Goal: Task Accomplishment & Management: Complete application form

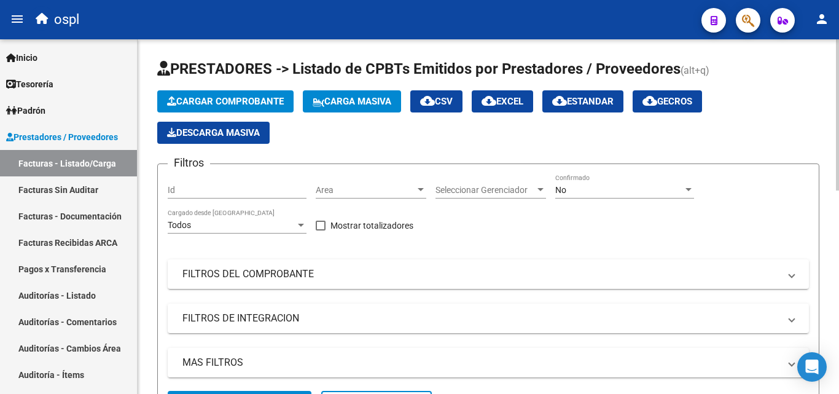
click at [236, 97] on span "Cargar Comprobante" at bounding box center [225, 101] width 117 height 11
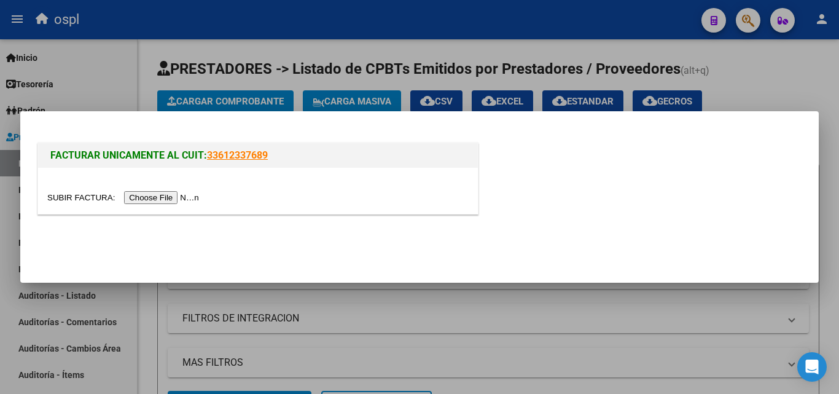
click at [179, 197] on input "file" at bounding box center [124, 197] width 155 height 13
type input "C:\fakepath\F 48749.pdf"
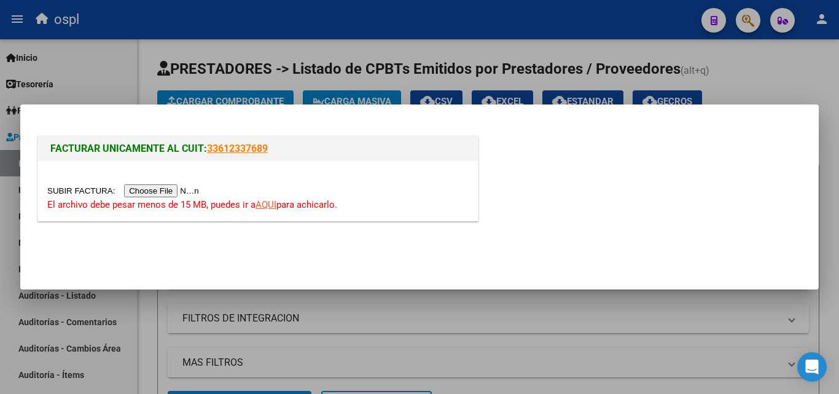
click at [268, 206] on link "AQUI" at bounding box center [265, 204] width 21 height 11
click at [179, 190] on input "file" at bounding box center [124, 190] width 155 height 13
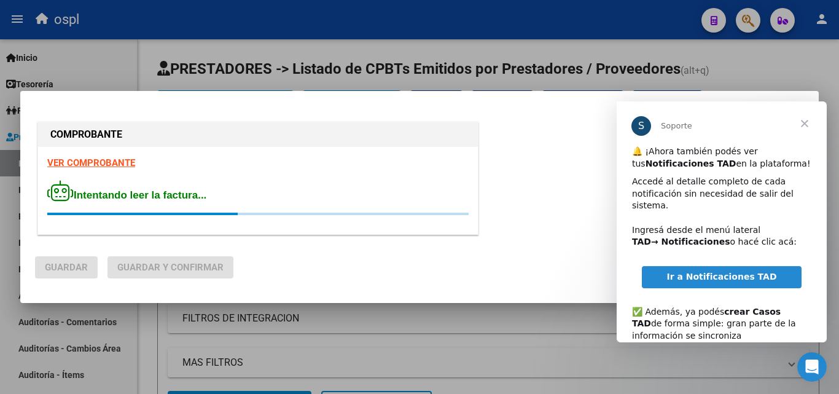
click at [804, 124] on span "Cerrar" at bounding box center [804, 123] width 44 height 44
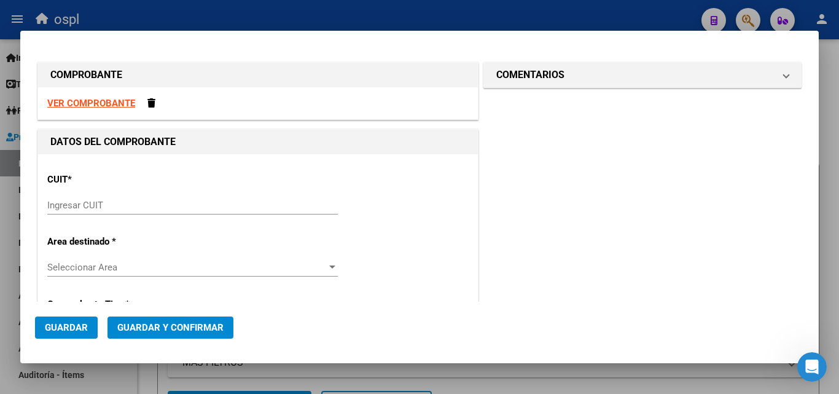
click at [82, 213] on div "Ingresar CUIT" at bounding box center [192, 205] width 290 height 18
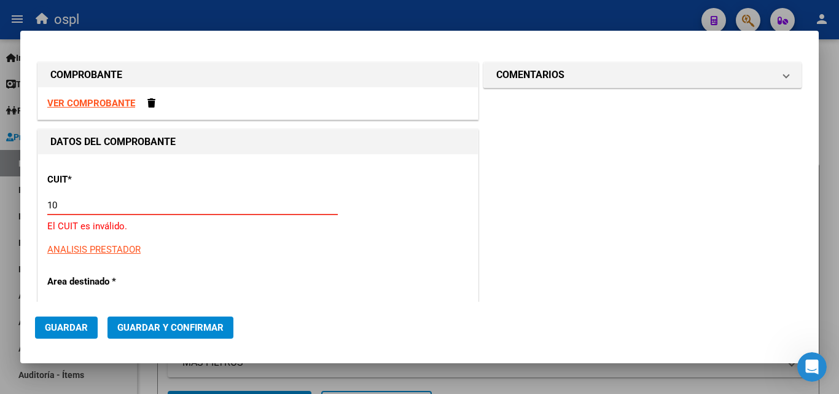
type input "1"
type input "30-69182284-9"
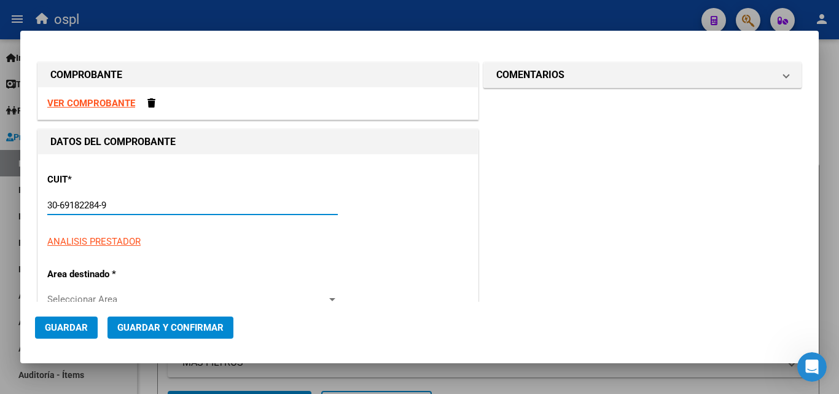
type input "1319"
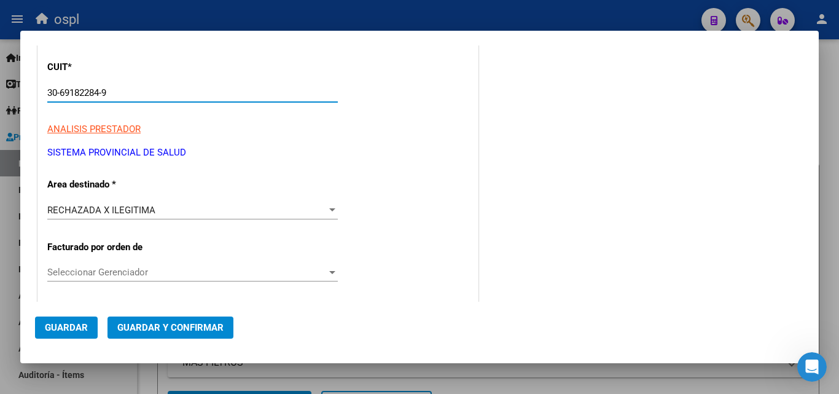
scroll to position [123, 0]
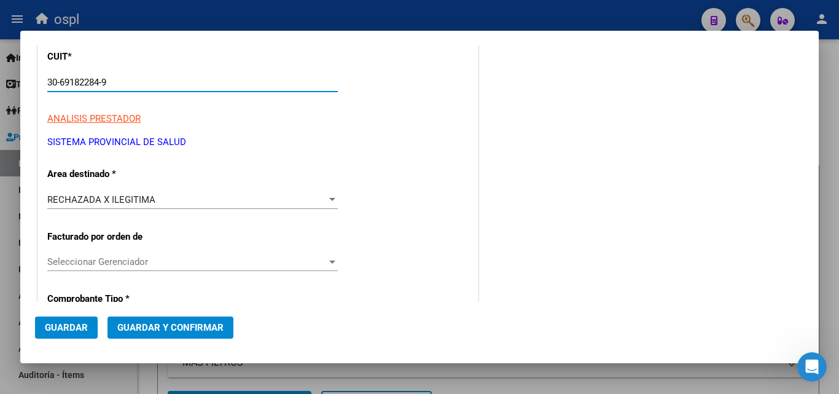
type input "30-69182284-9"
click at [330, 198] on div at bounding box center [332, 199] width 6 height 3
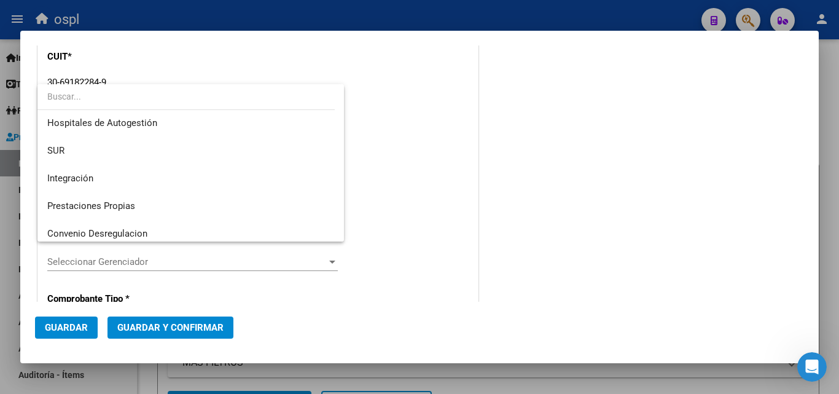
scroll to position [0, 0]
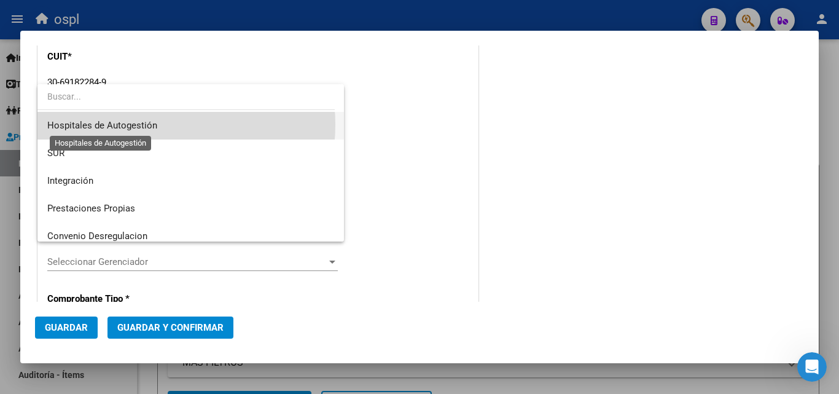
click at [146, 124] on span "Hospitales de Autogestión" at bounding box center [102, 125] width 110 height 11
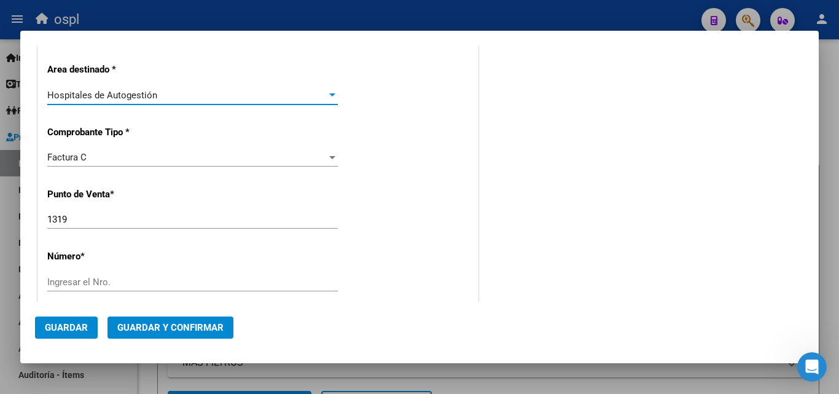
scroll to position [246, 0]
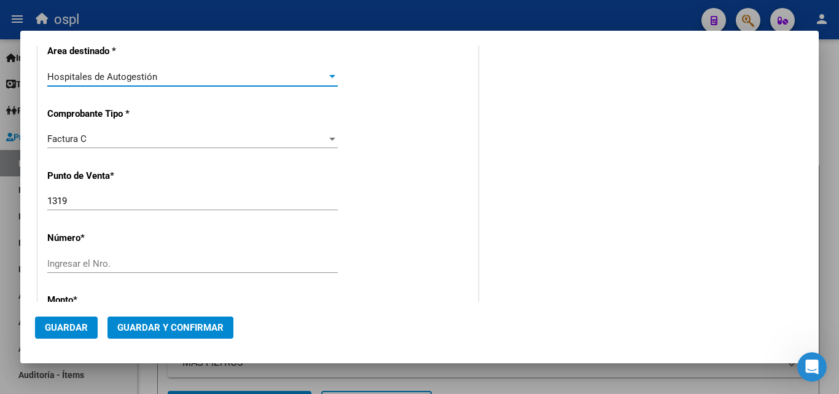
click at [85, 203] on input "1319" at bounding box center [192, 200] width 290 height 11
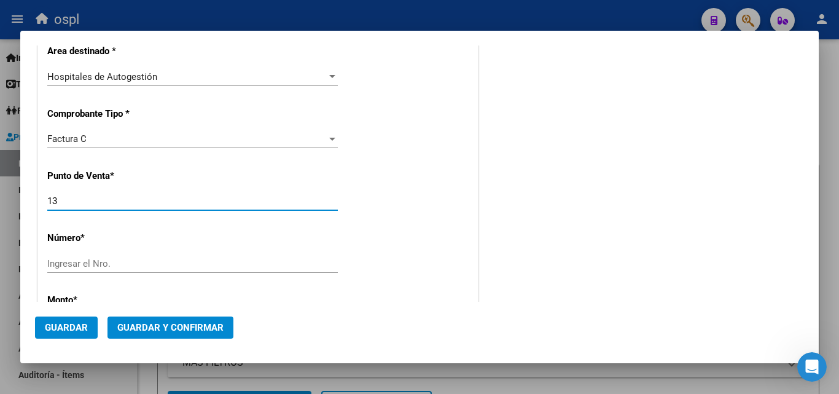
type input "1"
type input "1603"
click at [67, 268] on input "Ingresar el Nro." at bounding box center [192, 263] width 290 height 11
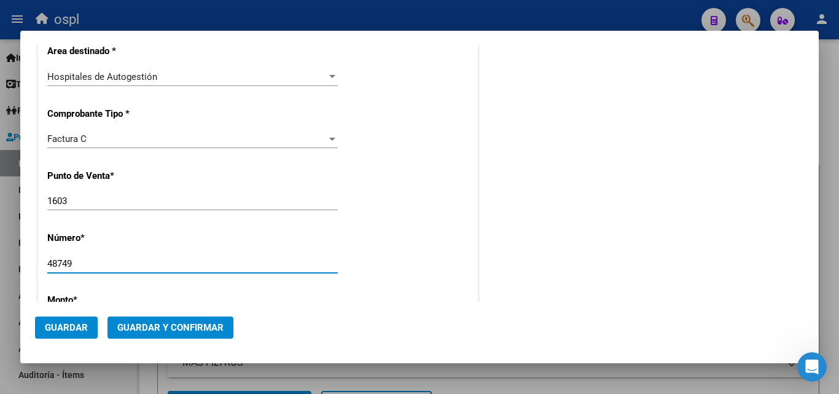
type input "48749"
click at [92, 201] on input "1603" at bounding box center [192, 200] width 290 height 11
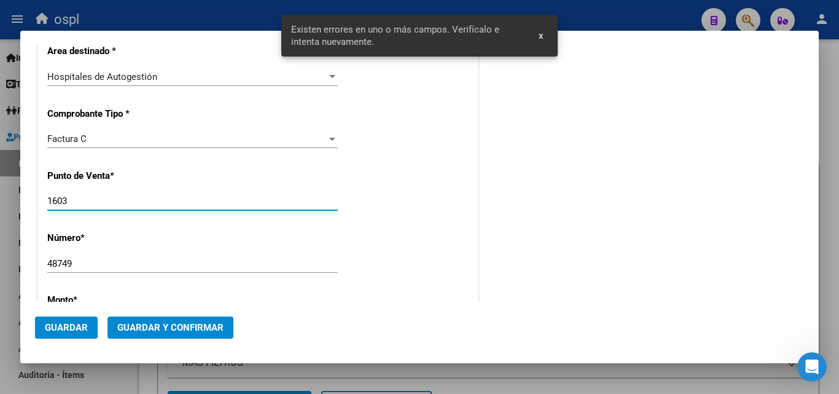
scroll to position [392, 0]
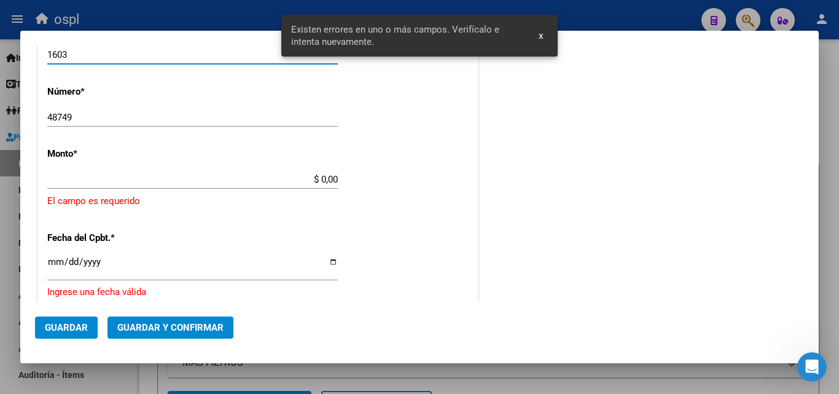
click at [112, 174] on input "$ 0,00" at bounding box center [192, 179] width 290 height 11
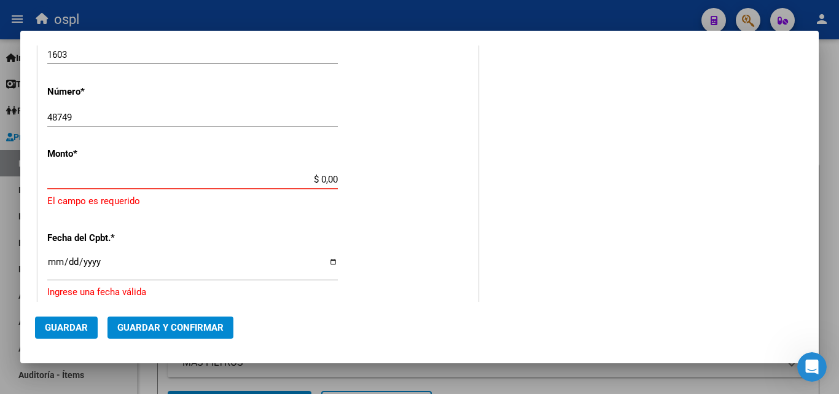
click at [335, 179] on app-form-text-field "Monto * $ 0,00 Ingresar el monto [GEOGRAPHIC_DATA] es requerido" at bounding box center [257, 178] width 421 height 60
click at [332, 178] on input "$ 0,00" at bounding box center [192, 179] width 290 height 11
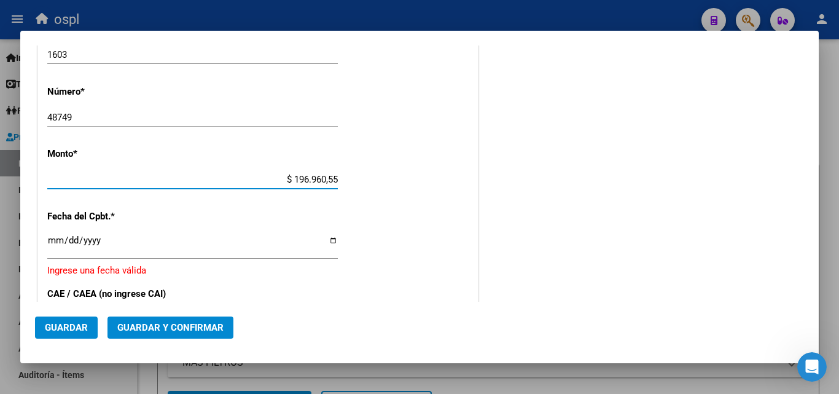
type input "$ 1.969.605,58"
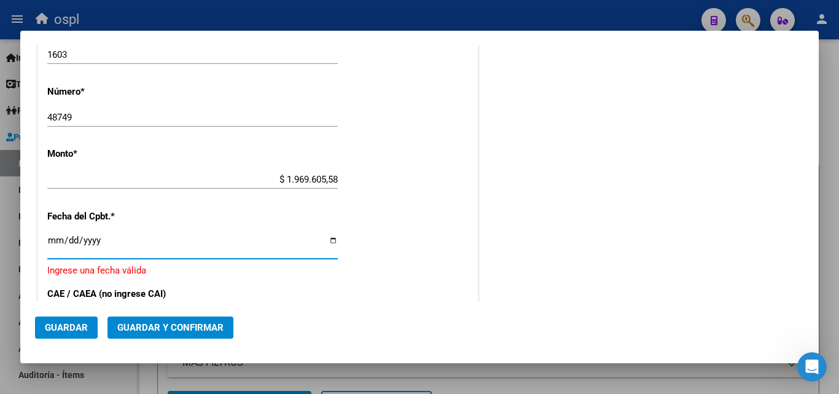
click at [49, 240] on input "Ingresar la fecha" at bounding box center [192, 245] width 290 height 20
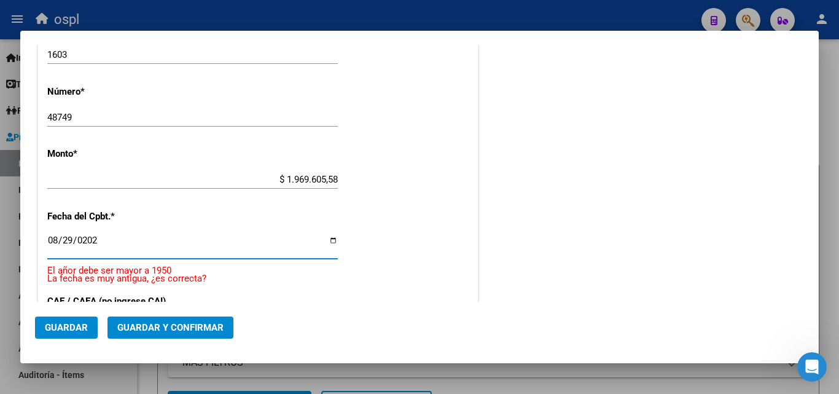
type input "[DATE]"
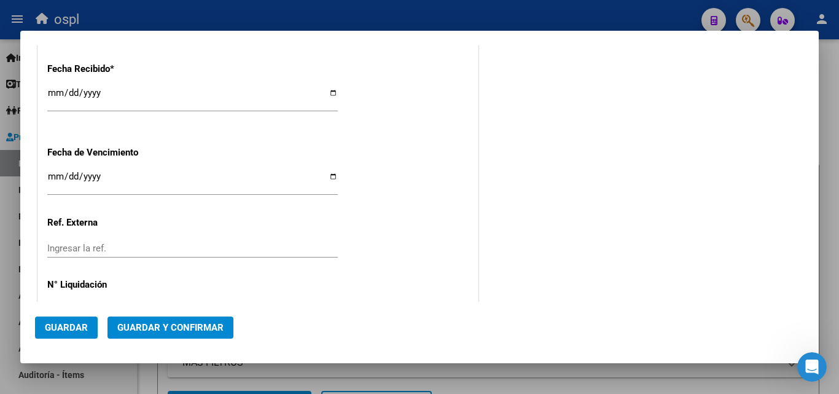
scroll to position [699, 0]
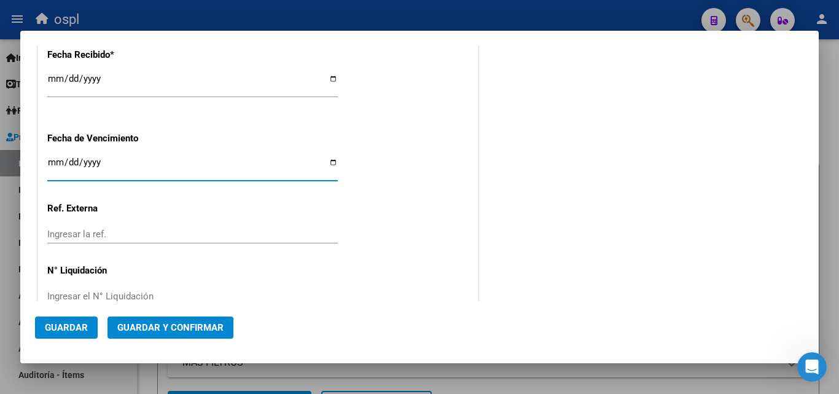
click at [52, 173] on input "Ingresar la fecha" at bounding box center [192, 167] width 290 height 20
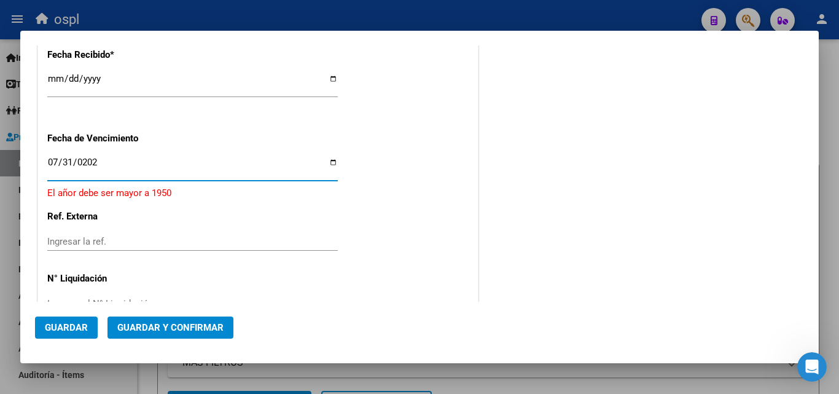
type input "[DATE]"
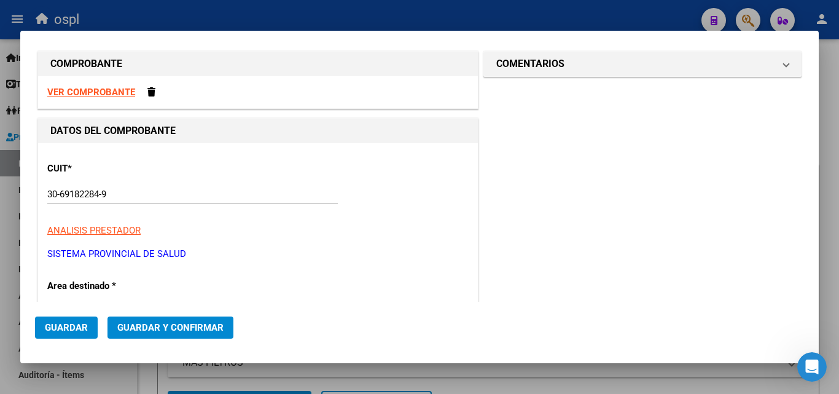
scroll to position [0, 0]
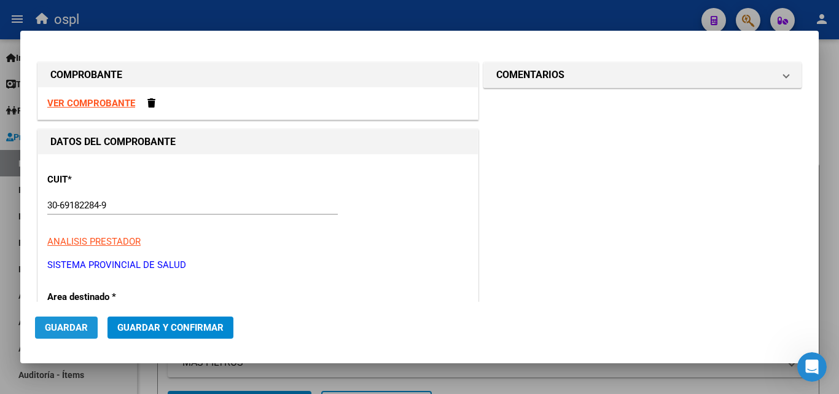
click at [71, 329] on span "Guardar" at bounding box center [66, 327] width 43 height 11
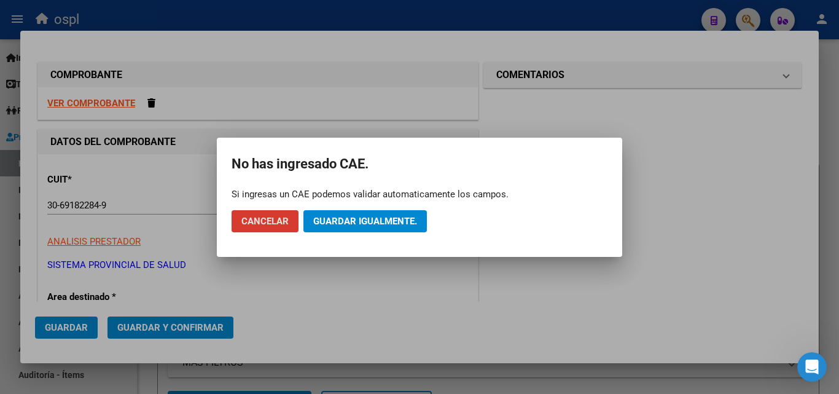
click at [353, 220] on span "Guardar igualmente." at bounding box center [365, 221] width 104 height 11
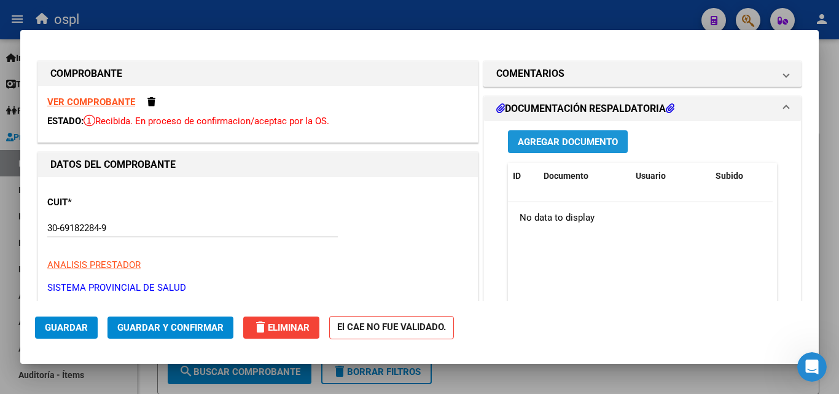
click at [548, 138] on span "Agregar Documento" at bounding box center [568, 141] width 100 height 11
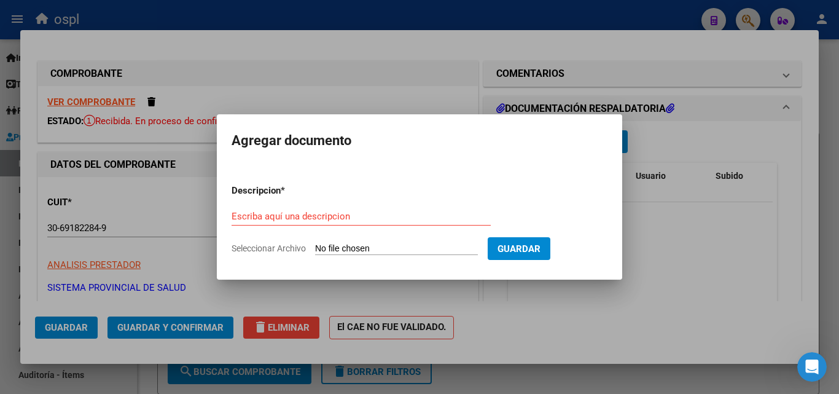
click at [349, 251] on input "Seleccionar Archivo" at bounding box center [396, 249] width 163 height 12
type input "C:\fakepath\F [PHONE_NUMBER].pdf"
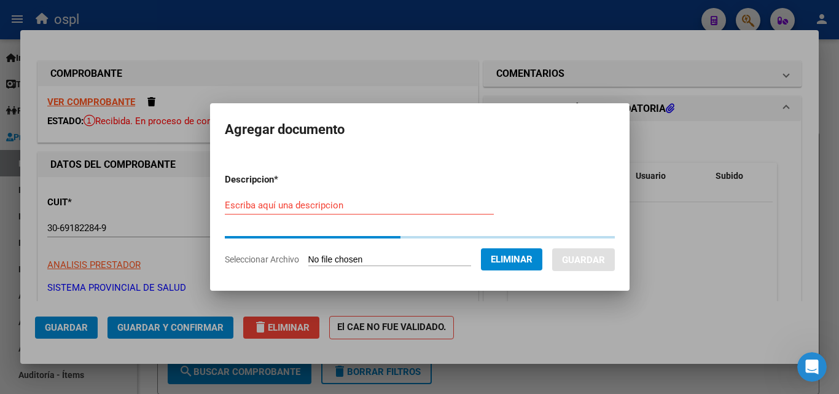
click at [313, 208] on input "Escriba aquí una descripcion" at bounding box center [359, 205] width 269 height 11
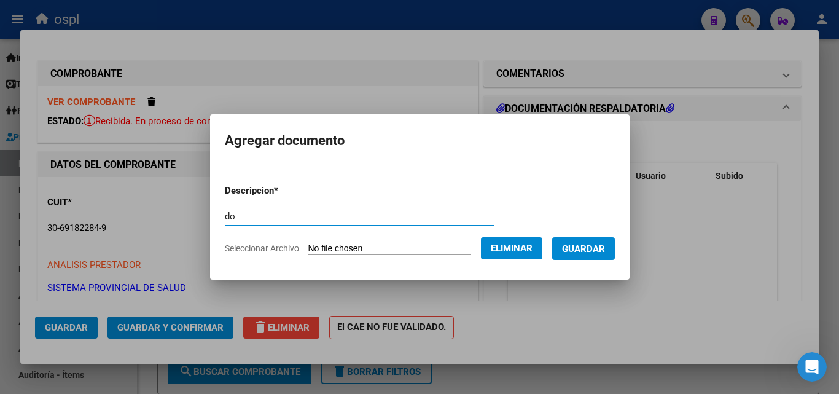
type input "d"
type input "DOCUMENTACIONES"
click at [593, 251] on span "Guardar" at bounding box center [583, 248] width 43 height 11
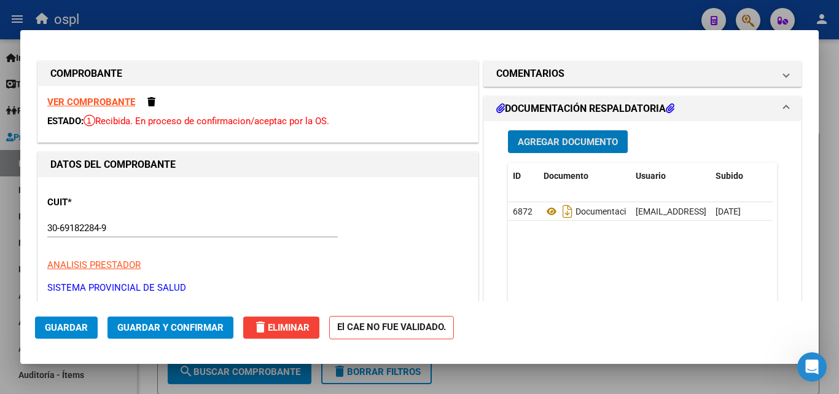
click at [74, 329] on span "Guardar" at bounding box center [66, 327] width 43 height 11
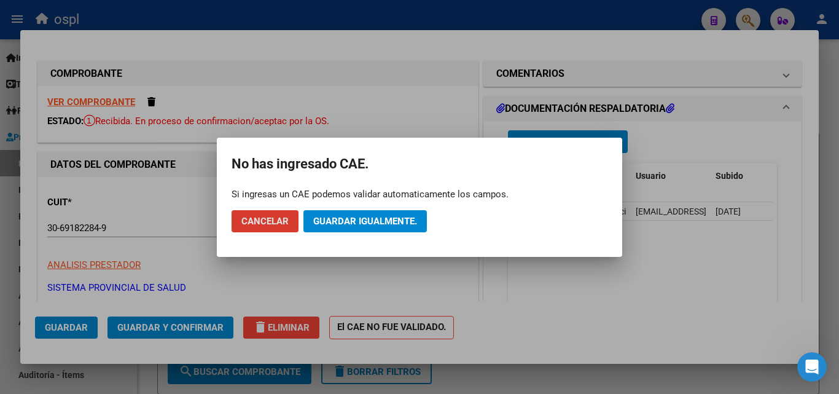
click at [340, 222] on span "Guardar igualmente." at bounding box center [365, 221] width 104 height 11
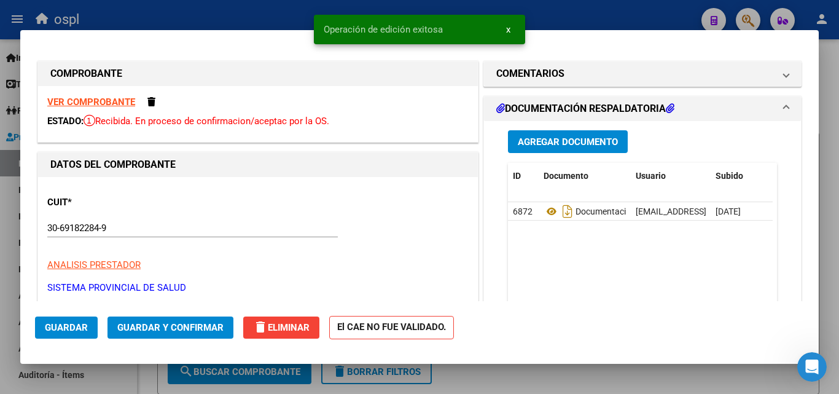
click at [241, 14] on div at bounding box center [419, 197] width 839 height 394
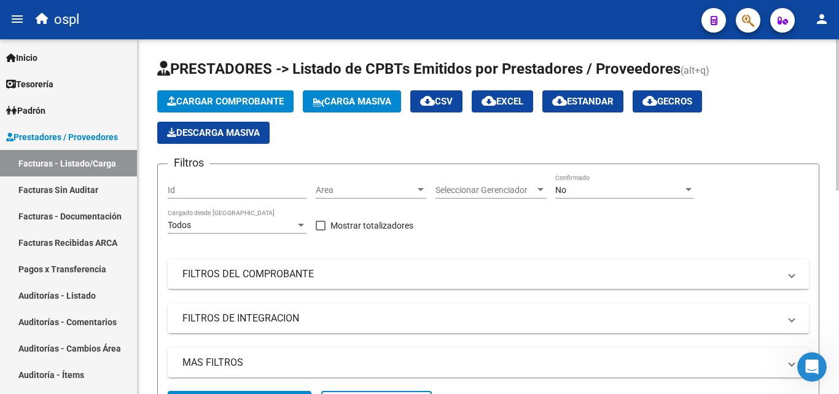
click at [218, 100] on span "Cargar Comprobante" at bounding box center [225, 101] width 117 height 11
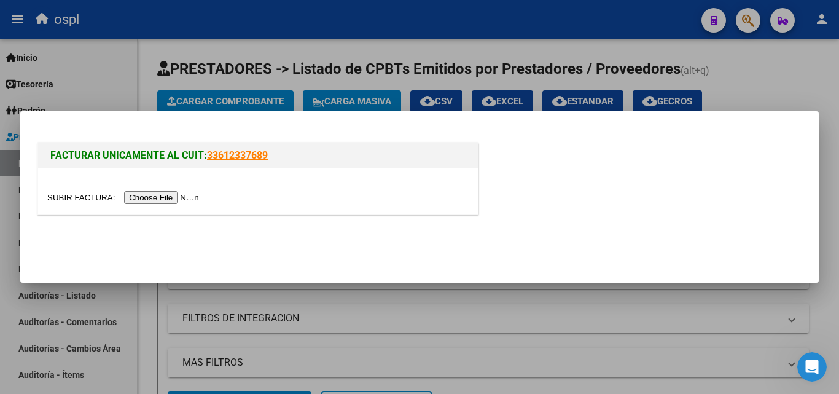
click at [165, 198] on input "file" at bounding box center [124, 197] width 155 height 13
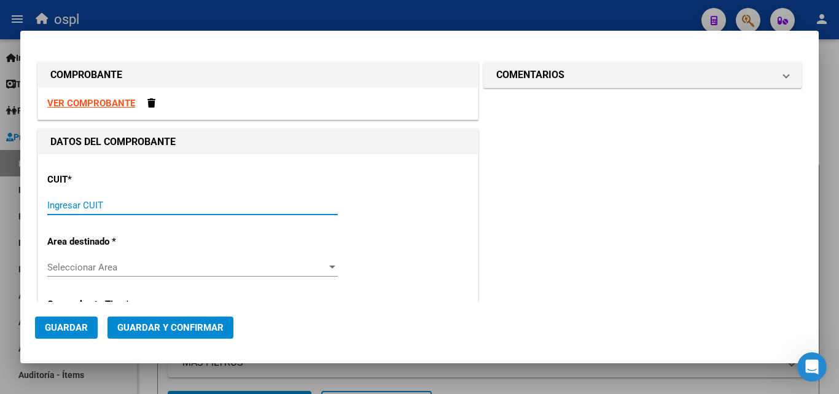
click at [101, 203] on input "Ingresar CUIT" at bounding box center [192, 205] width 290 height 11
type input "30-69182284-9"
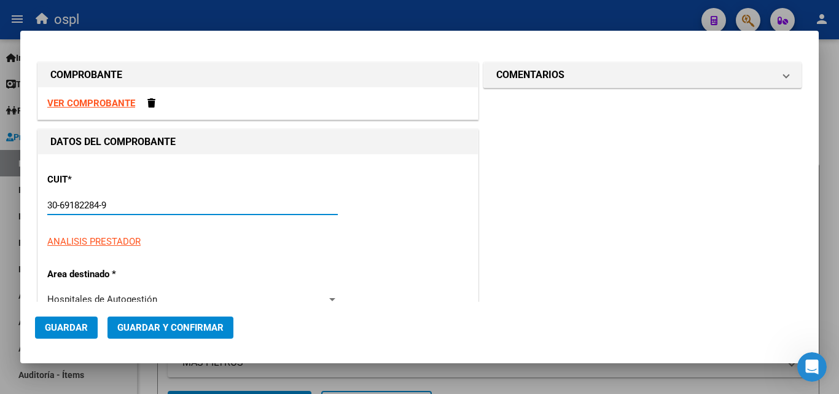
type input "1603"
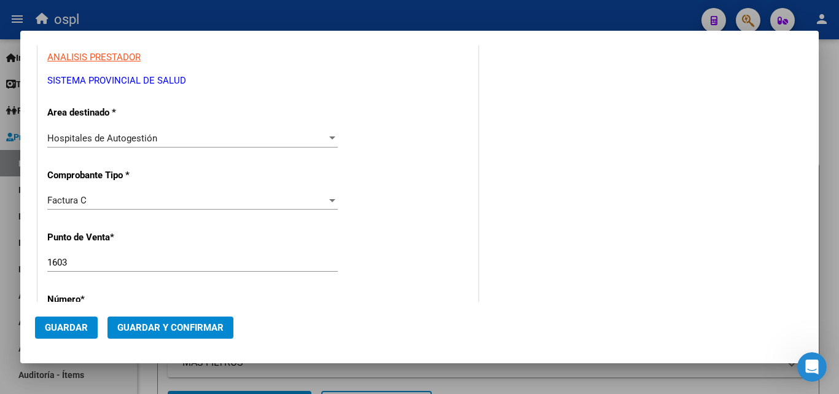
scroll to position [246, 0]
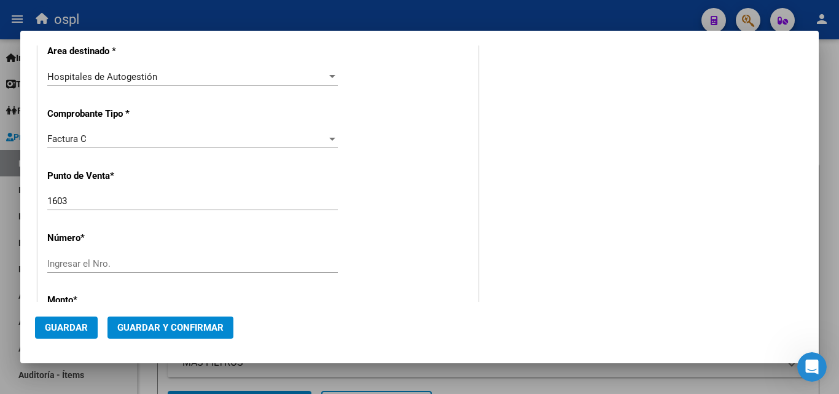
type input "30-69182284-9"
click at [61, 267] on input "Ingresar el Nro." at bounding box center [192, 263] width 290 height 11
type input "48748"
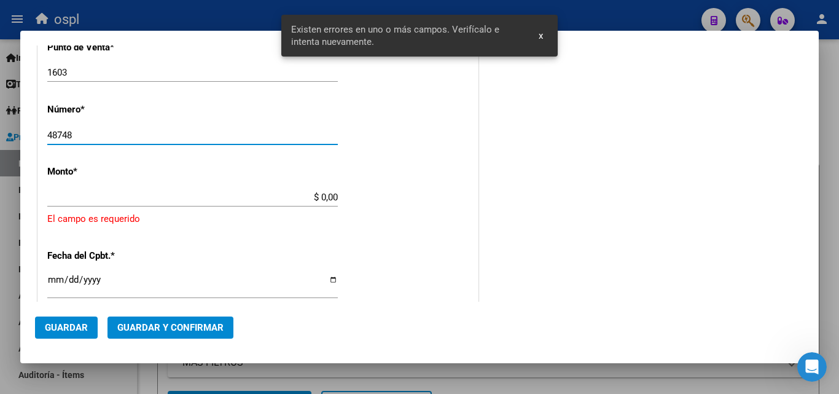
scroll to position [392, 0]
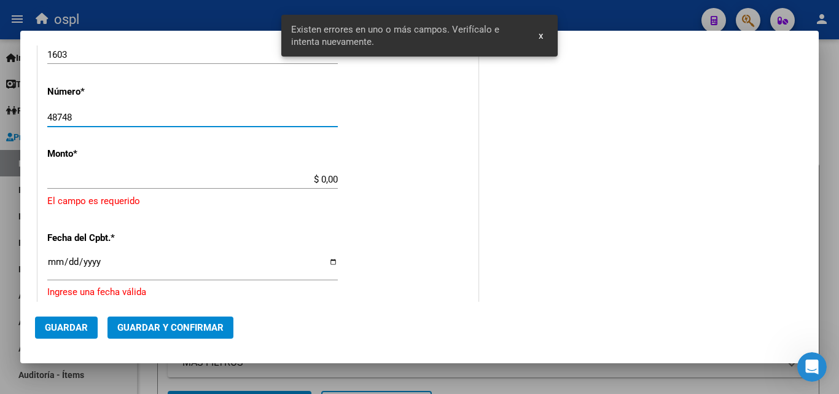
click at [335, 178] on app-form-text-field "Monto * $ 0,00 Ingresar el monto [GEOGRAPHIC_DATA] es requerido" at bounding box center [257, 178] width 421 height 60
click at [335, 180] on app-form-text-field "Monto * $ 0,00 Ingresar el monto [GEOGRAPHIC_DATA] es requerido" at bounding box center [257, 178] width 421 height 60
click at [332, 180] on input "$ 0,00" at bounding box center [192, 179] width 290 height 11
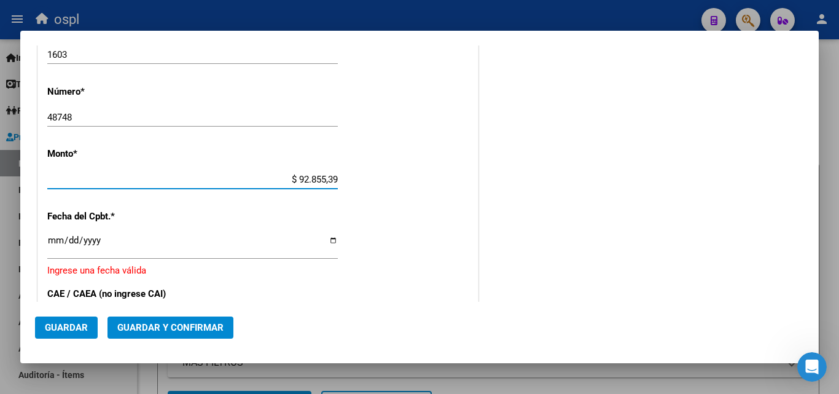
type input "$ 928.553,95"
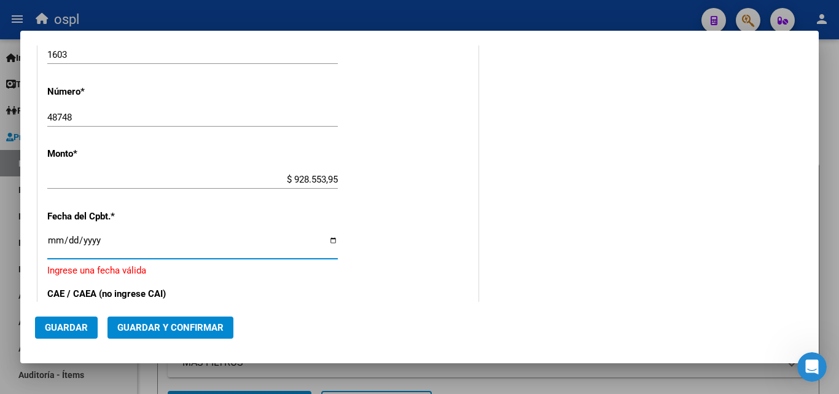
click at [53, 243] on input "Ingresar la fecha" at bounding box center [192, 245] width 290 height 20
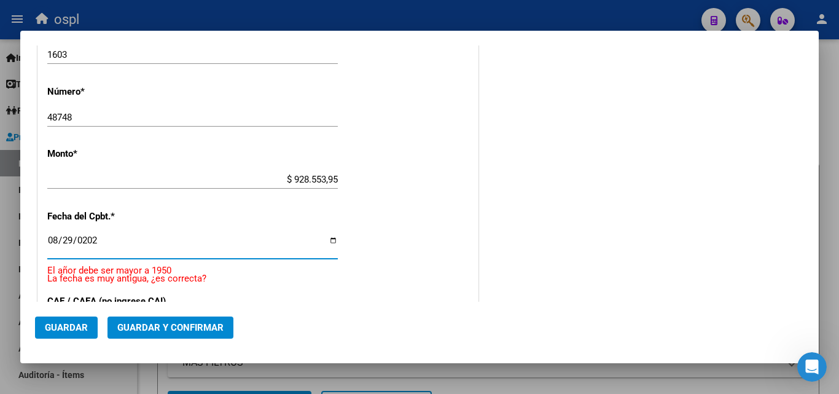
type input "[DATE]"
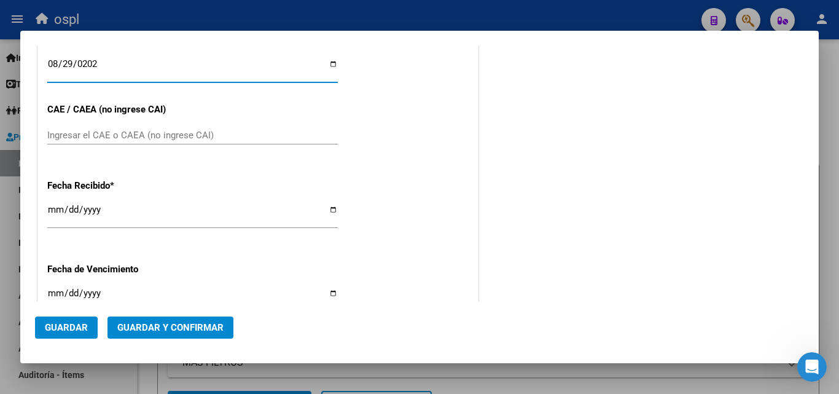
scroll to position [576, 0]
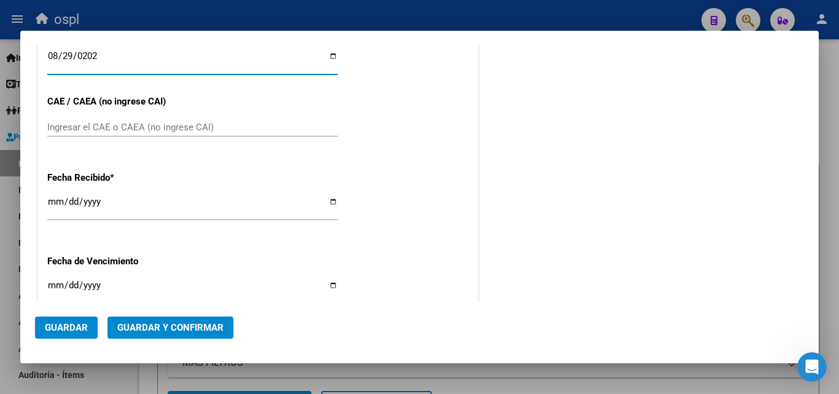
click at [56, 287] on input "Ingresar la fecha" at bounding box center [192, 290] width 290 height 20
type input "[DATE]"
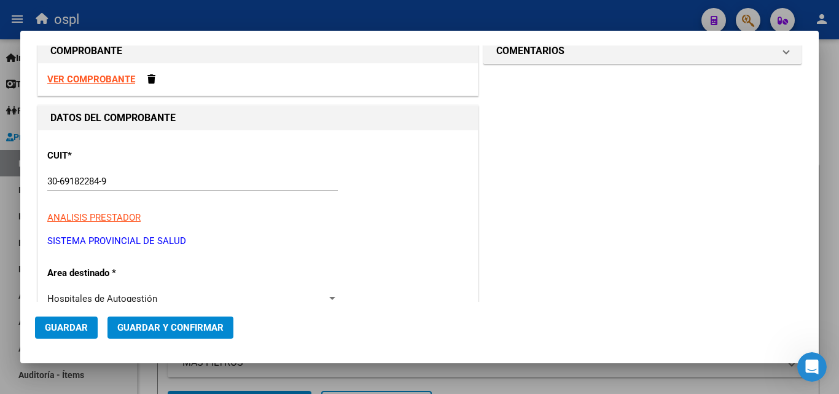
scroll to position [0, 0]
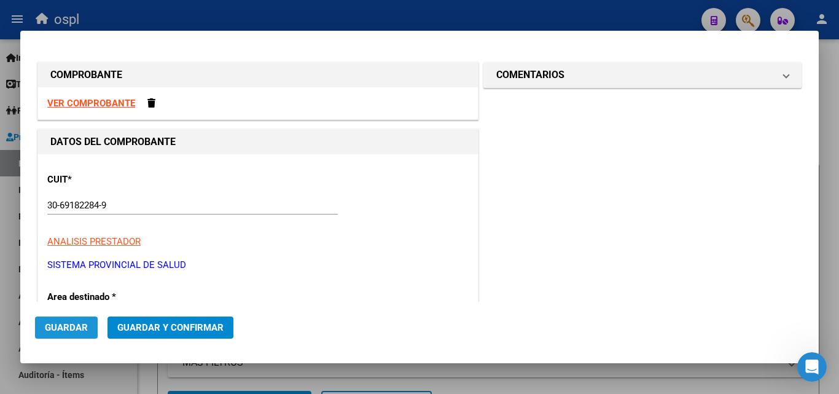
click at [71, 326] on span "Guardar" at bounding box center [66, 327] width 43 height 11
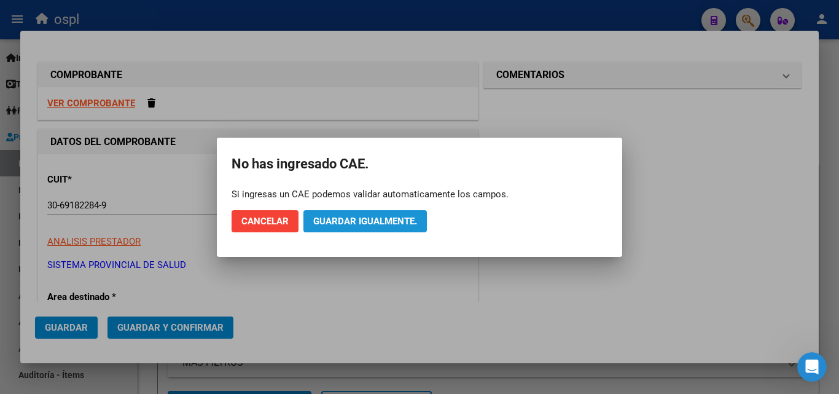
click at [364, 222] on span "Guardar igualmente." at bounding box center [365, 221] width 104 height 11
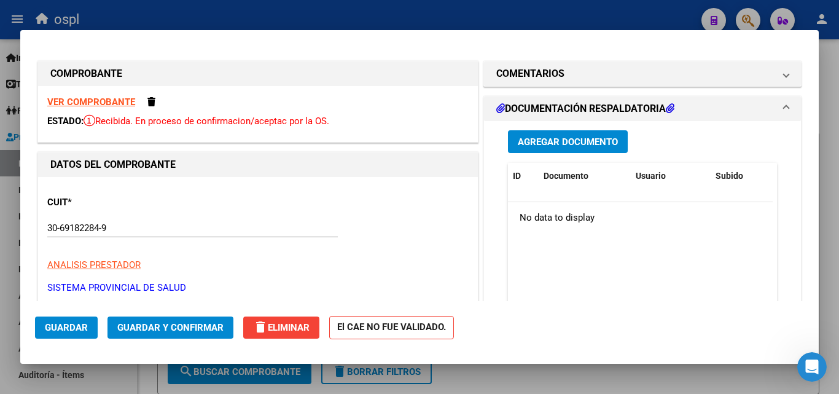
click at [68, 330] on span "Guardar" at bounding box center [66, 327] width 43 height 11
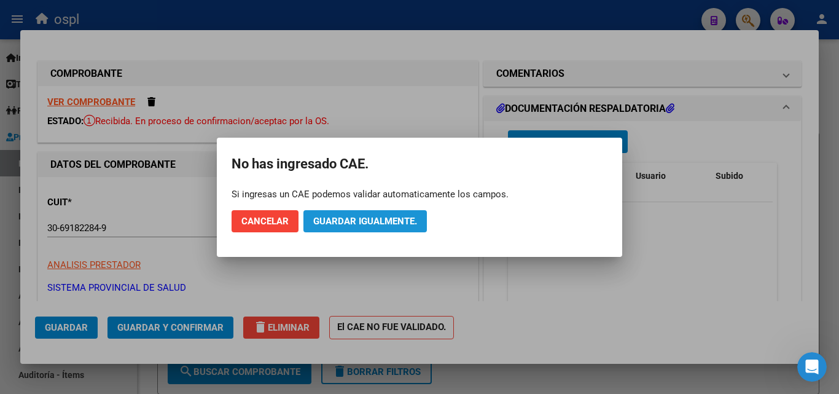
click at [372, 226] on span "Guardar igualmente." at bounding box center [365, 221] width 104 height 11
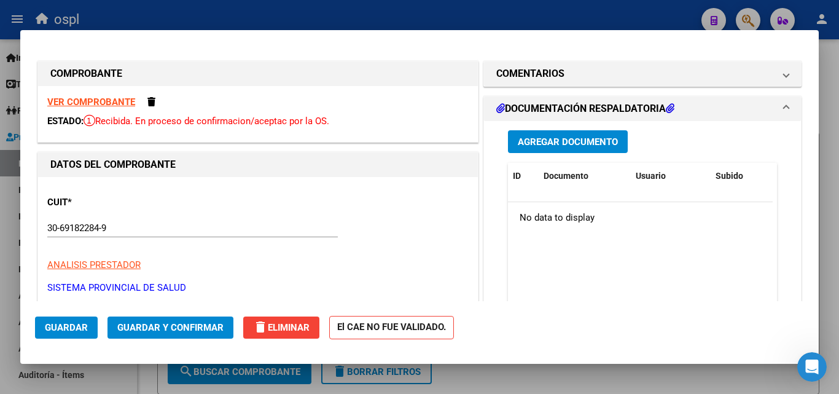
click at [55, 329] on span "Guardar" at bounding box center [66, 327] width 43 height 11
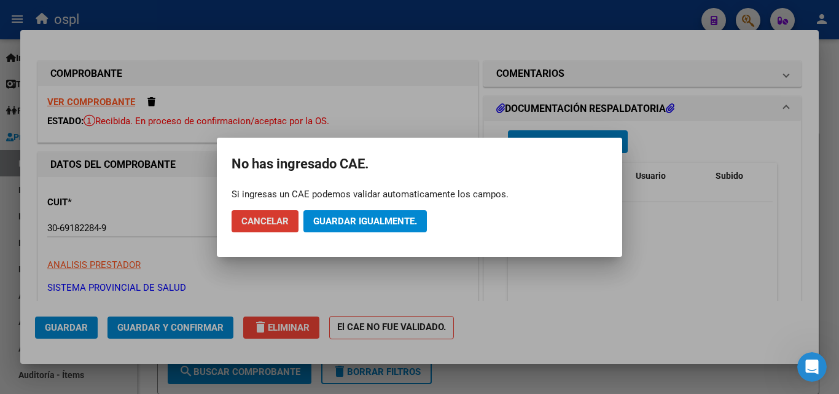
click at [352, 222] on span "Guardar igualmente." at bounding box center [365, 221] width 104 height 11
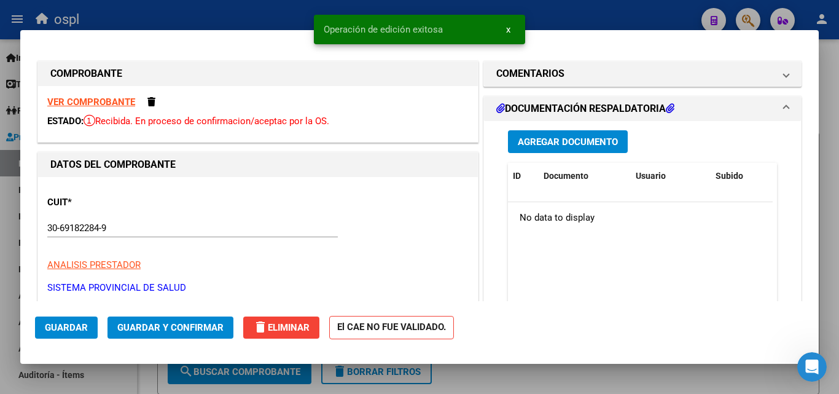
click at [216, 21] on div at bounding box center [419, 197] width 839 height 394
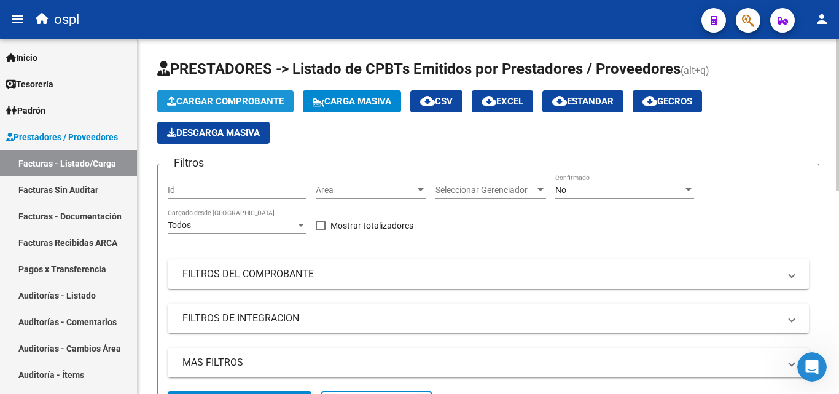
click at [220, 103] on span "Cargar Comprobante" at bounding box center [225, 101] width 117 height 11
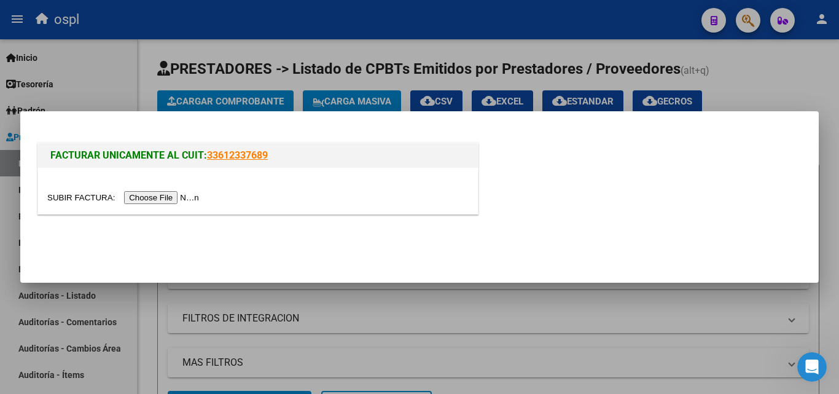
click at [162, 200] on input "file" at bounding box center [124, 197] width 155 height 13
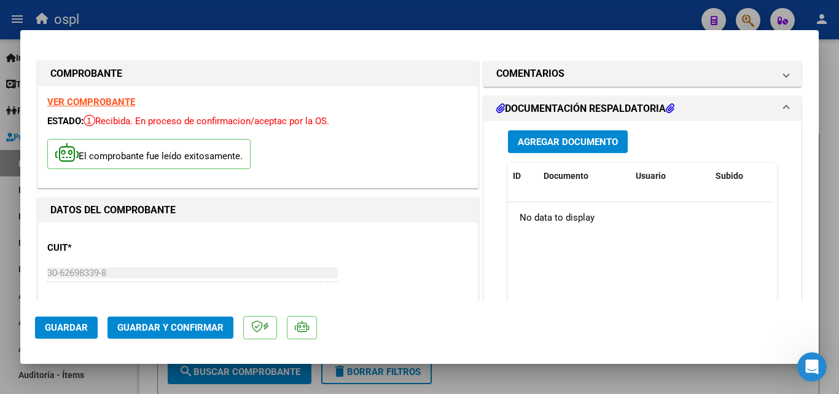
click at [74, 329] on span "Guardar" at bounding box center [66, 327] width 43 height 11
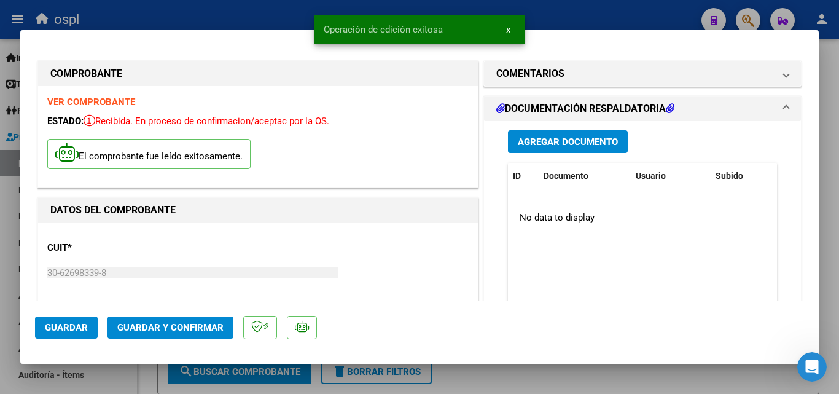
click at [74, 329] on span "Guardar" at bounding box center [66, 327] width 43 height 11
click at [157, 7] on div at bounding box center [419, 197] width 839 height 394
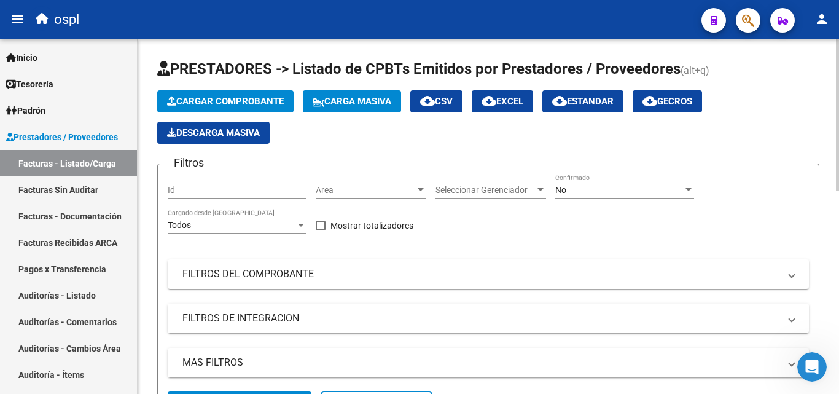
click at [222, 99] on span "Cargar Comprobante" at bounding box center [225, 101] width 117 height 11
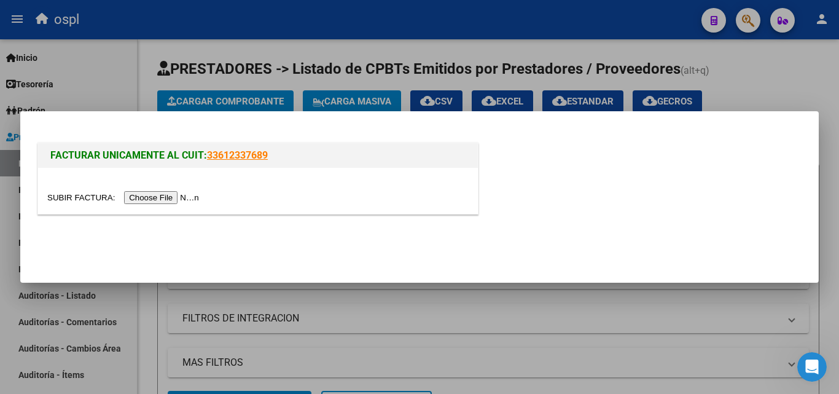
click at [192, 200] on input "file" at bounding box center [124, 197] width 155 height 13
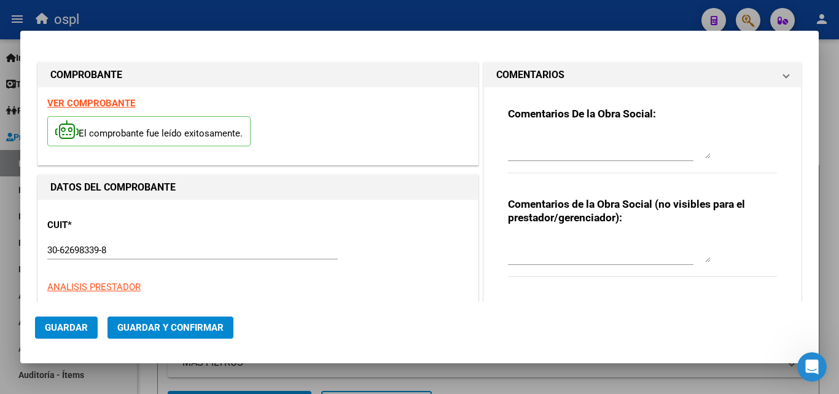
type input "6931"
type input "$ 69.925,00"
type input "[DATE]"
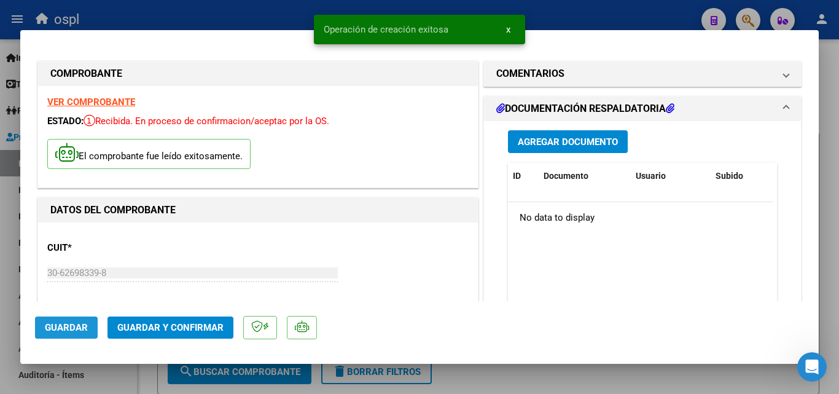
click at [76, 326] on span "Guardar" at bounding box center [66, 327] width 43 height 11
click at [241, 19] on div at bounding box center [419, 197] width 839 height 394
type input "$ 0,00"
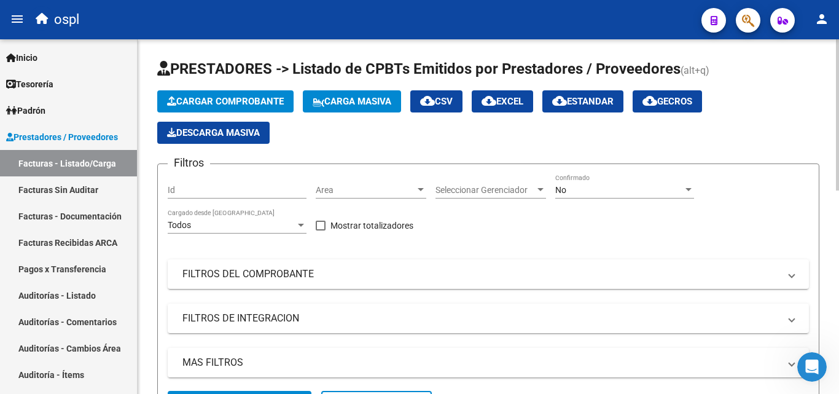
click at [214, 98] on span "Cargar Comprobante" at bounding box center [225, 101] width 117 height 11
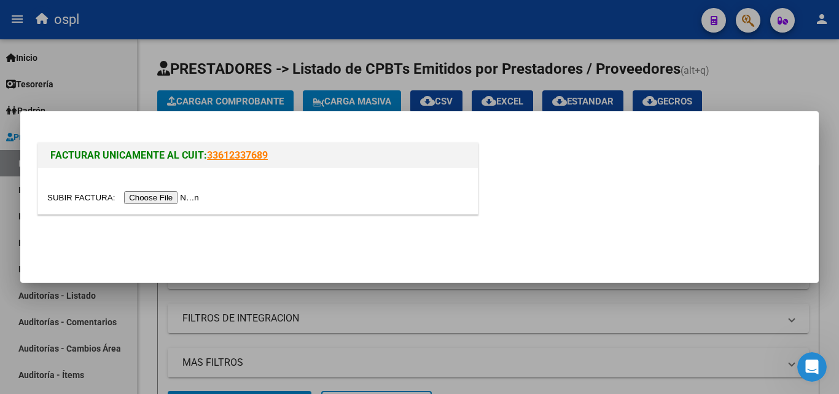
click at [177, 198] on input "file" at bounding box center [124, 197] width 155 height 13
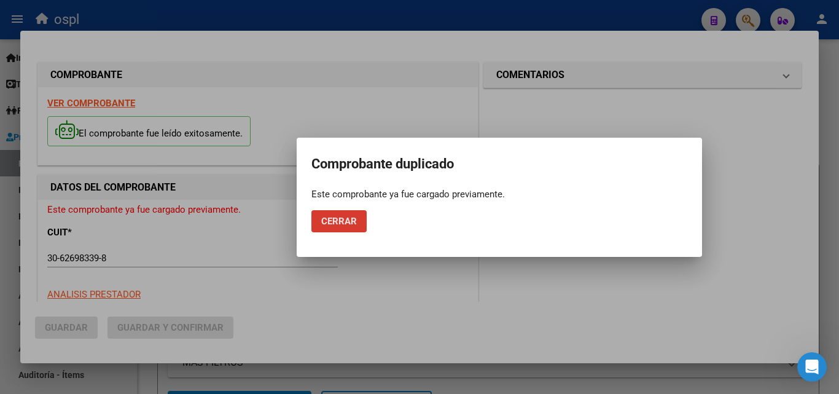
click at [356, 227] on button "Cerrar" at bounding box center [338, 221] width 55 height 22
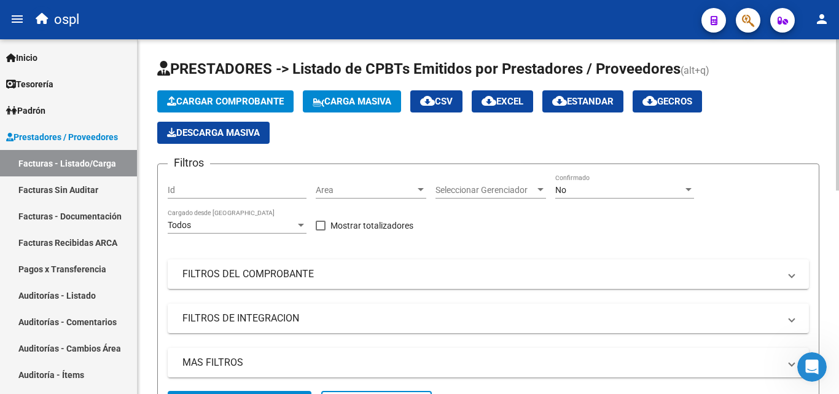
click at [242, 99] on span "Cargar Comprobante" at bounding box center [225, 101] width 117 height 11
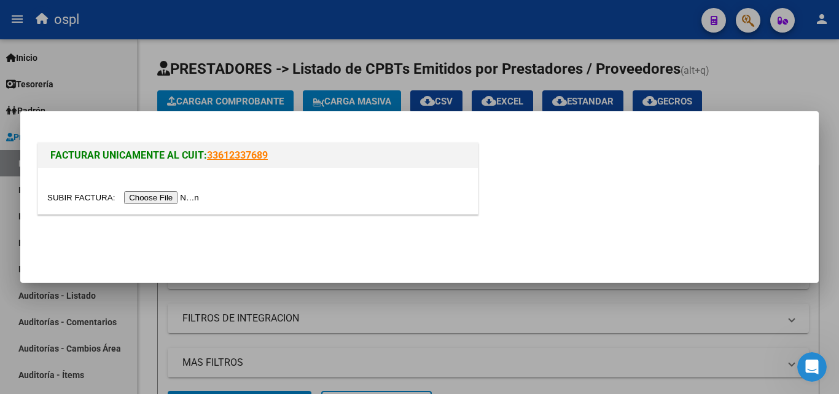
click at [186, 203] on input "file" at bounding box center [124, 197] width 155 height 13
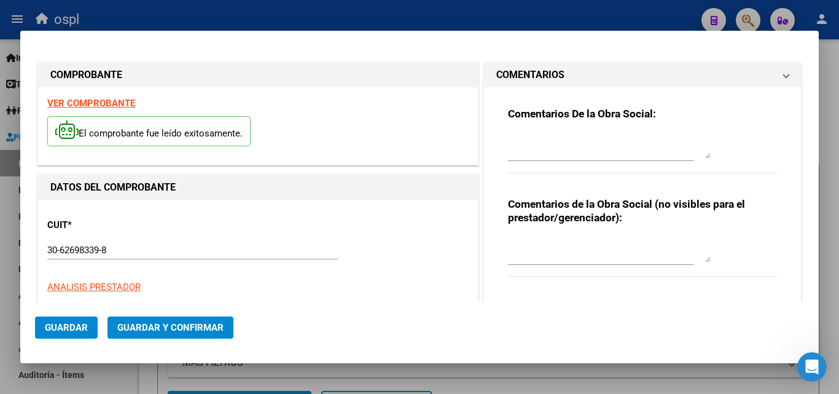
type input "6976"
type input "$ 191.277,00"
type input "[DATE]"
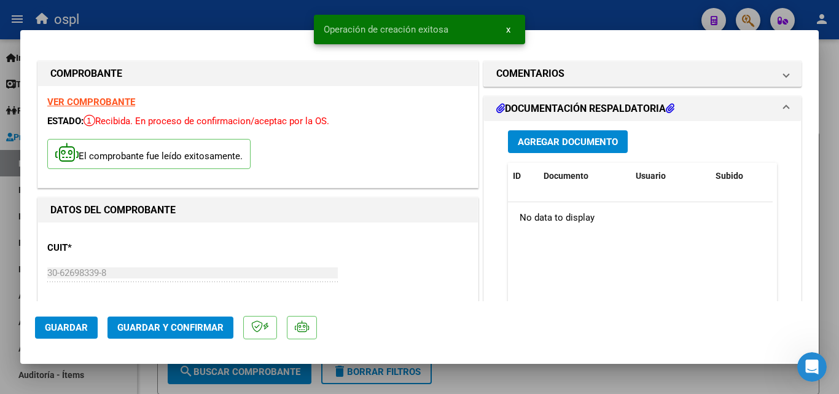
click at [67, 329] on span "Guardar" at bounding box center [66, 327] width 43 height 11
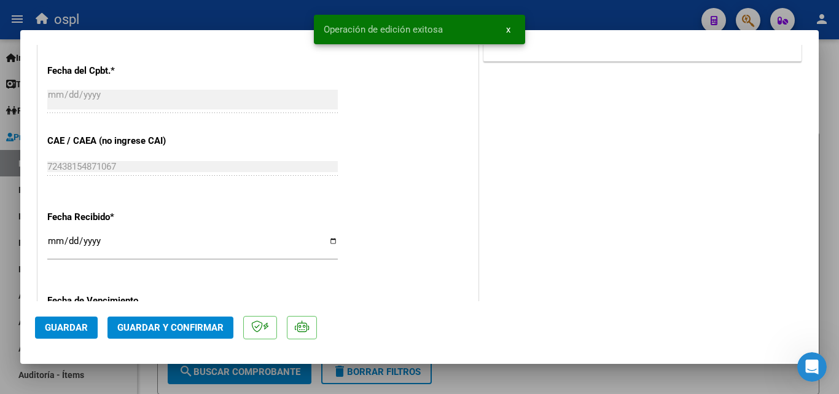
scroll to position [614, 0]
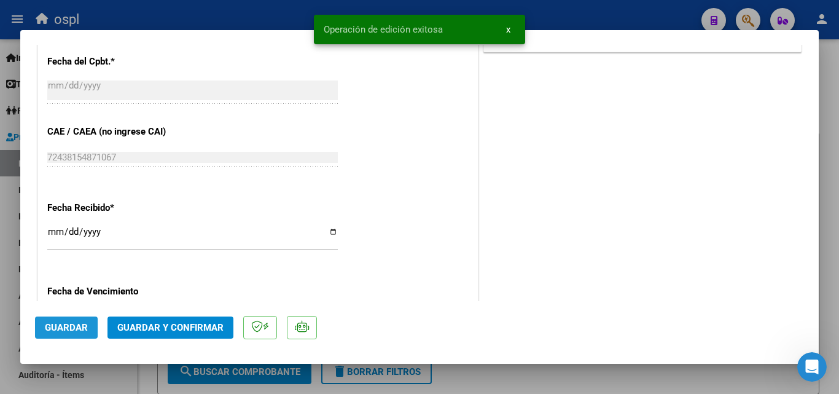
click at [73, 327] on span "Guardar" at bounding box center [66, 327] width 43 height 11
click at [249, 16] on div at bounding box center [419, 197] width 839 height 394
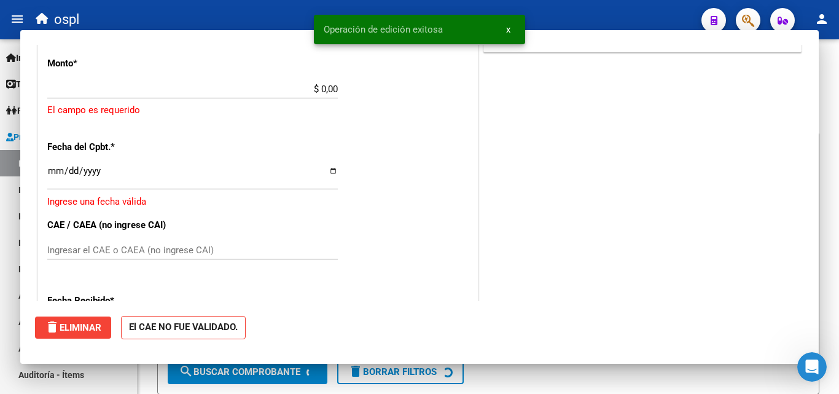
scroll to position [0, 0]
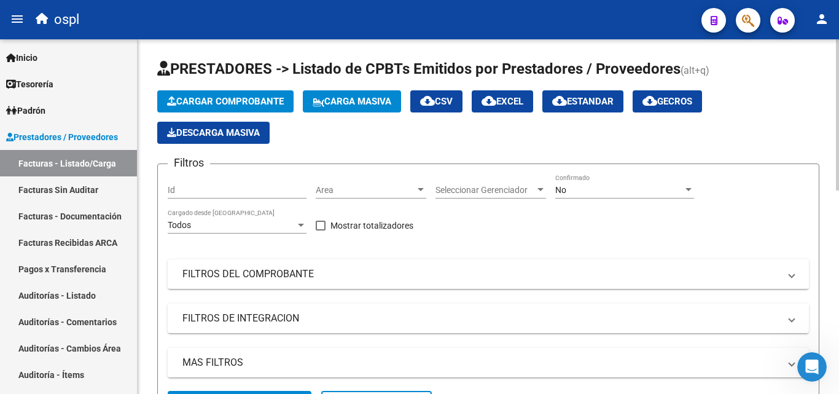
click at [198, 101] on span "Cargar Comprobante" at bounding box center [225, 101] width 117 height 11
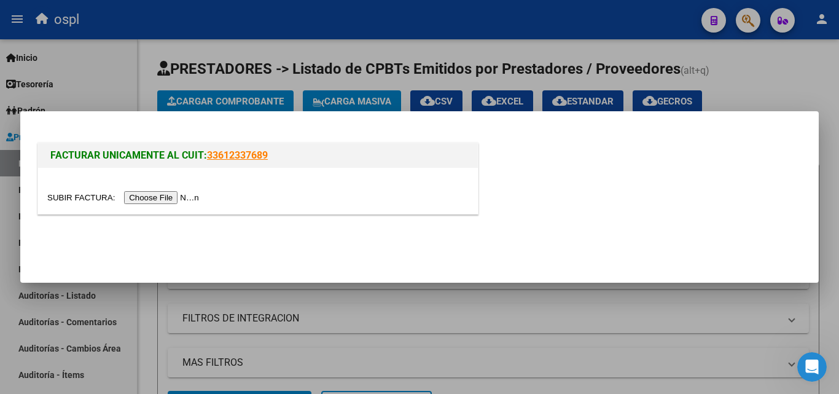
click at [168, 196] on input "file" at bounding box center [124, 197] width 155 height 13
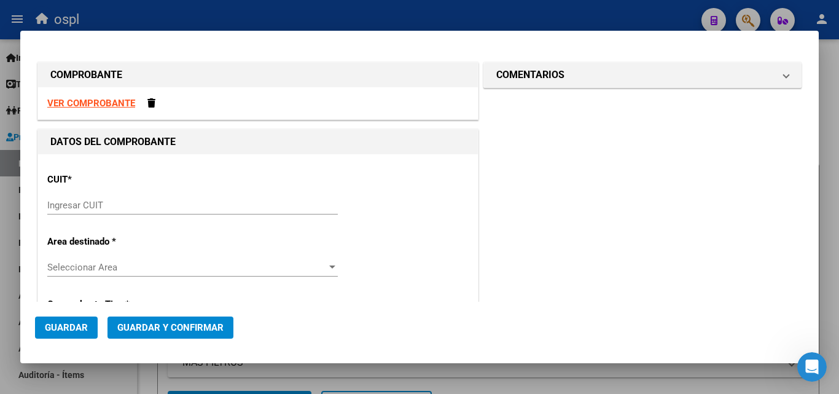
click at [88, 198] on div "Ingresar CUIT" at bounding box center [192, 205] width 290 height 18
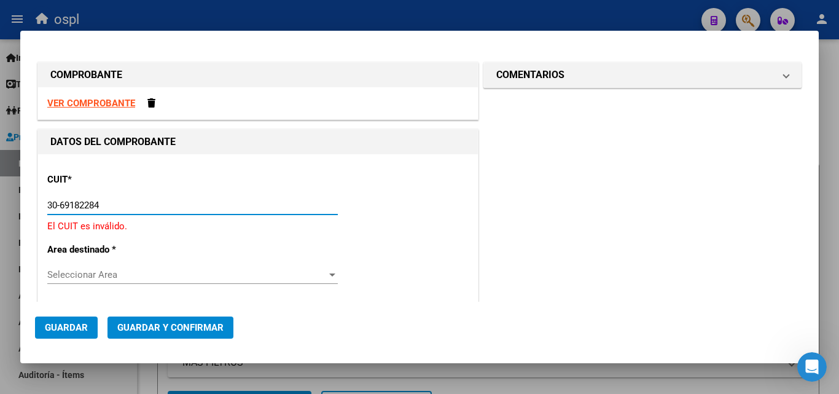
type input "30-69182284-9"
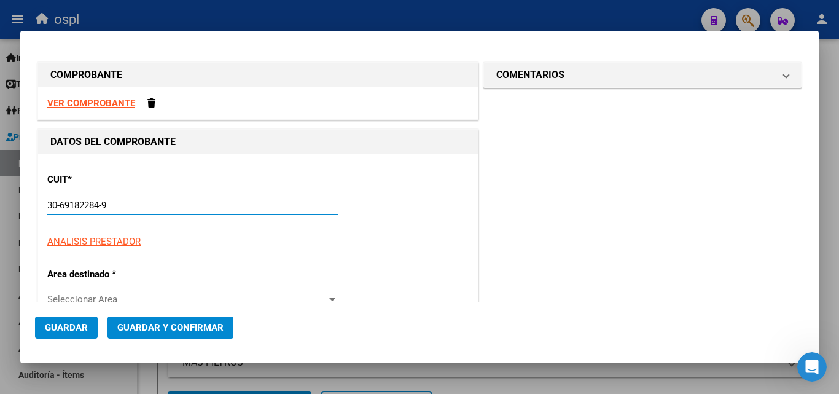
type input "1603"
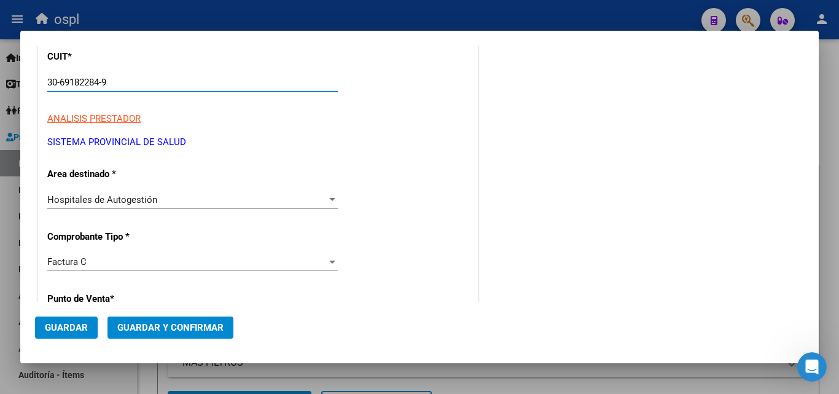
scroll to position [184, 0]
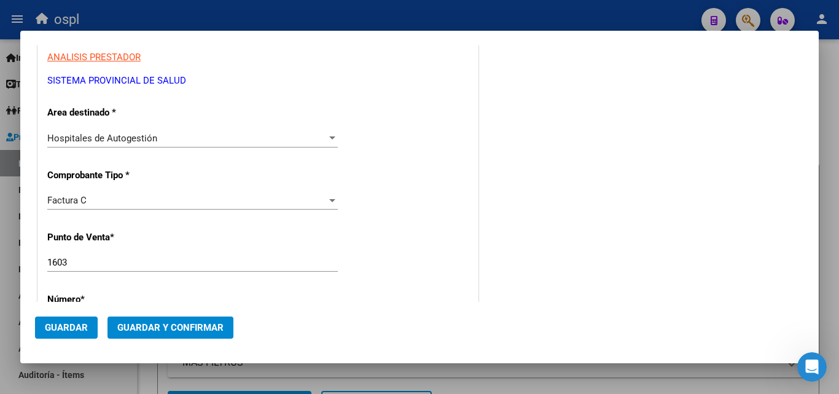
type input "30-69182284-9"
click at [92, 263] on input "1603" at bounding box center [192, 262] width 290 height 11
type input "1"
type input "1606"
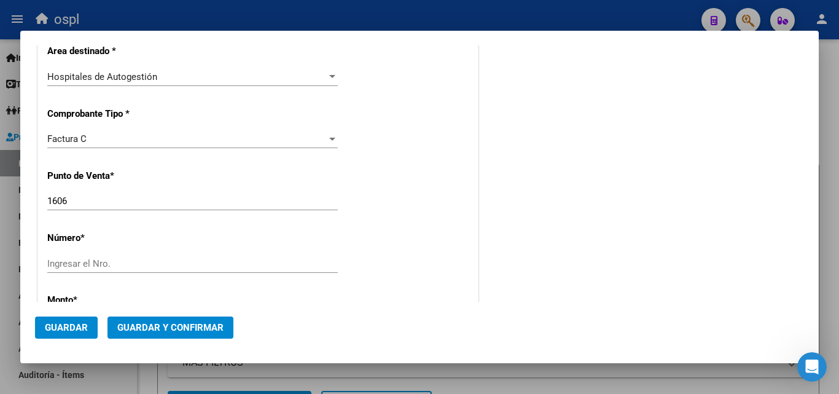
scroll to position [307, 0]
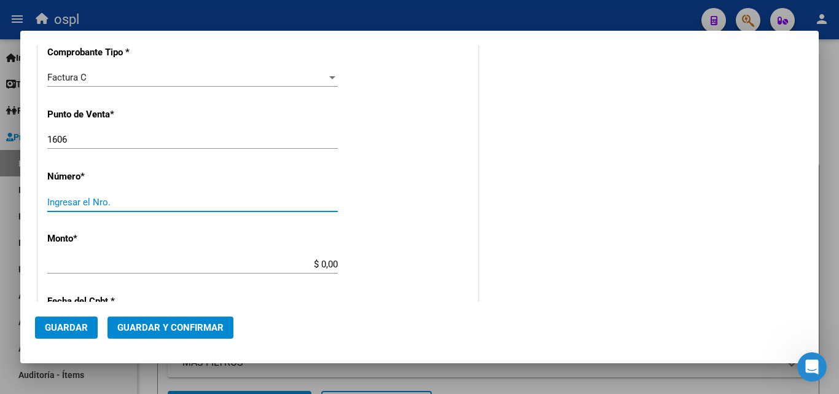
click at [74, 200] on input "Ingresar el Nro." at bounding box center [192, 202] width 290 height 11
type input "7383"
click at [333, 265] on input "$ 0,00" at bounding box center [192, 264] width 290 height 11
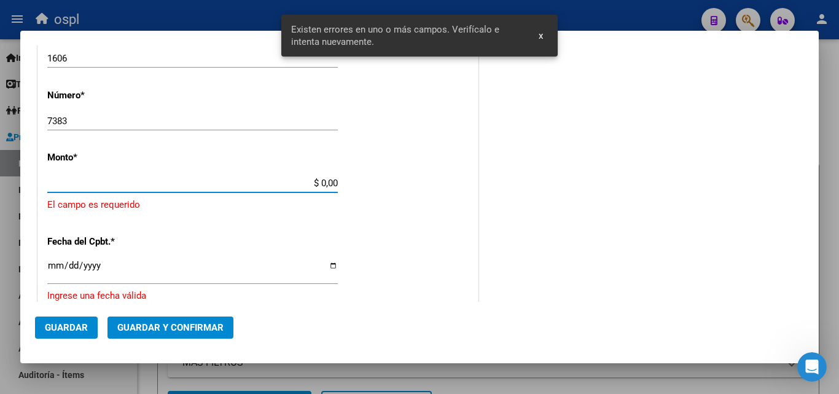
scroll to position [392, 0]
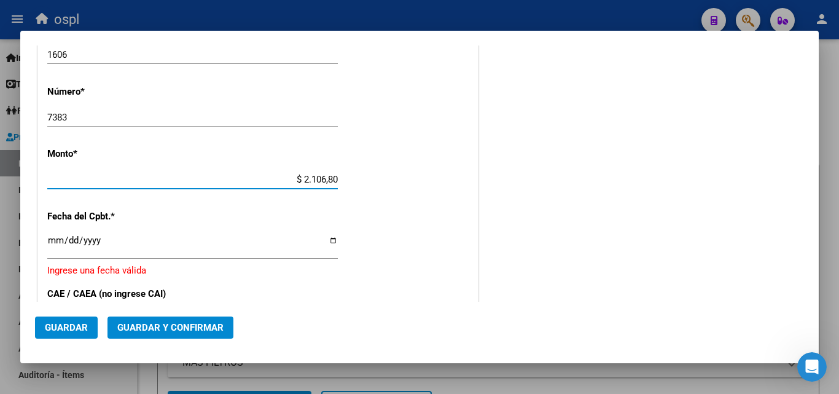
type input "$ 21.068,05"
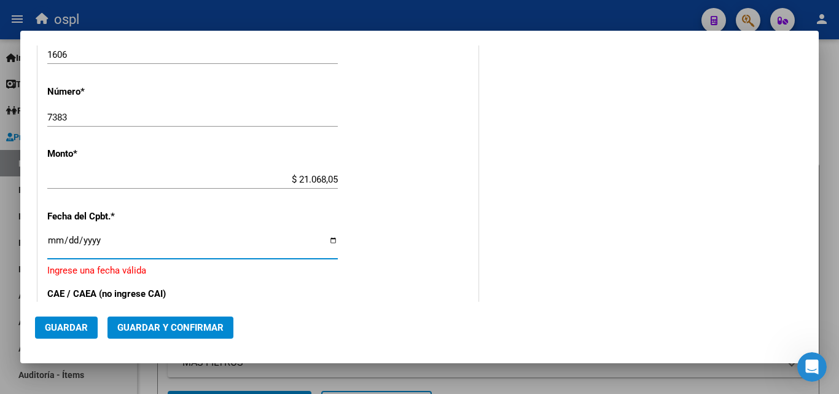
click at [53, 244] on input "Ingresar la fecha" at bounding box center [192, 245] width 290 height 20
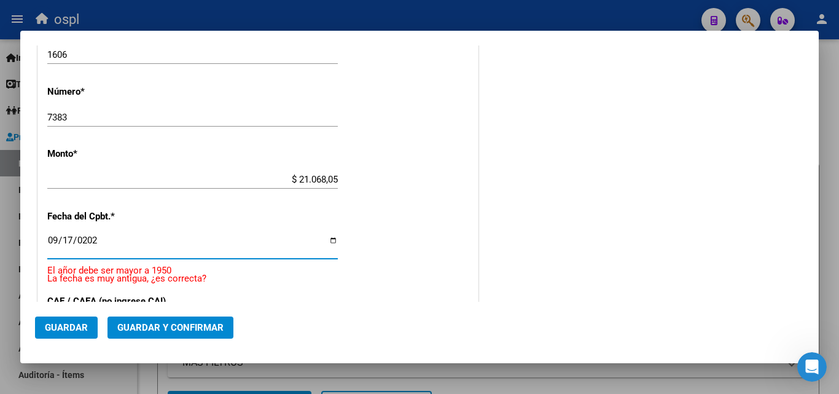
type input "[DATE]"
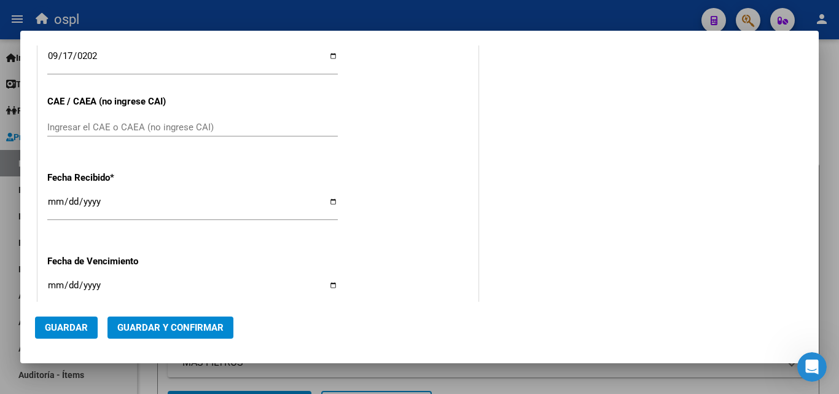
scroll to position [637, 0]
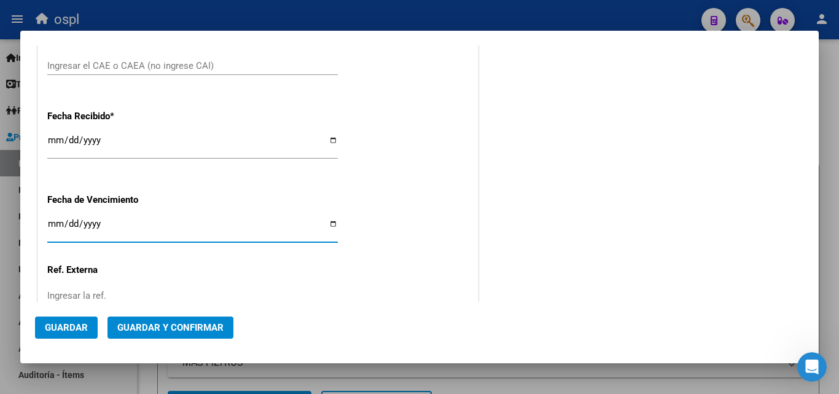
click at [53, 231] on input "Ingresar la fecha" at bounding box center [192, 229] width 290 height 20
type input "[DATE]"
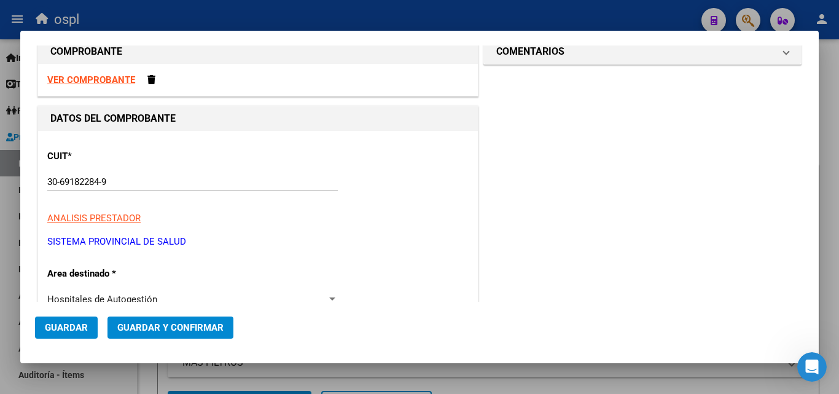
scroll to position [0, 0]
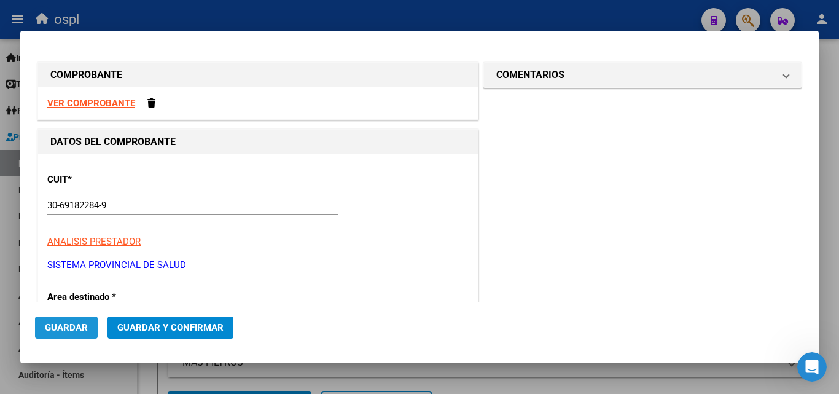
click at [78, 329] on span "Guardar" at bounding box center [66, 327] width 43 height 11
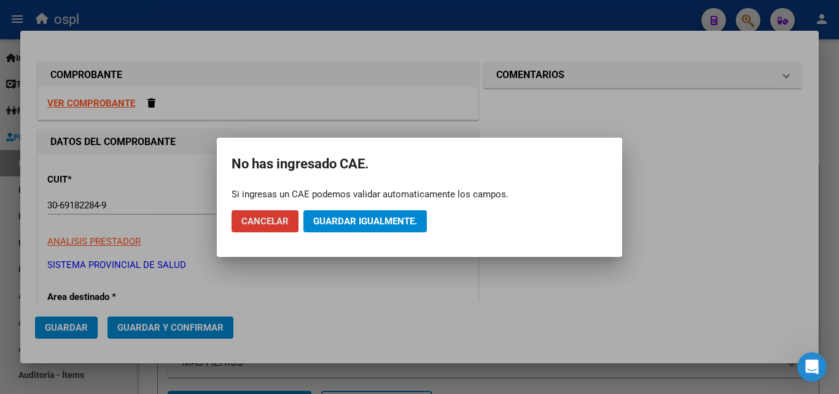
click at [355, 225] on span "Guardar igualmente." at bounding box center [365, 221] width 104 height 11
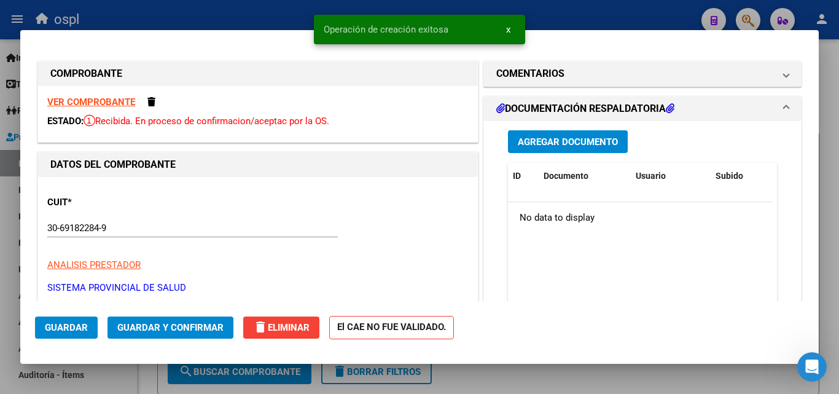
click at [558, 141] on span "Agregar Documento" at bounding box center [568, 141] width 100 height 11
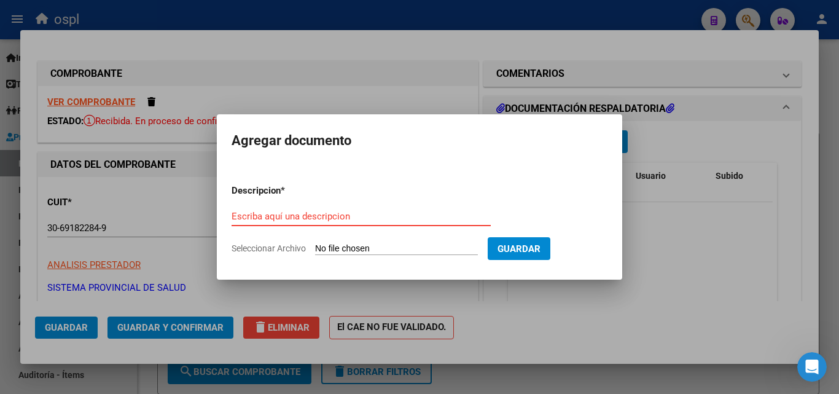
click at [272, 220] on input "Escriba aquí una descripcion" at bounding box center [361, 216] width 259 height 11
click at [328, 248] on input "Seleccionar Archivo" at bounding box center [396, 249] width 163 height 12
type input "C:\fakepath\rremitosconsolidados2.pdf 7383.pdf"
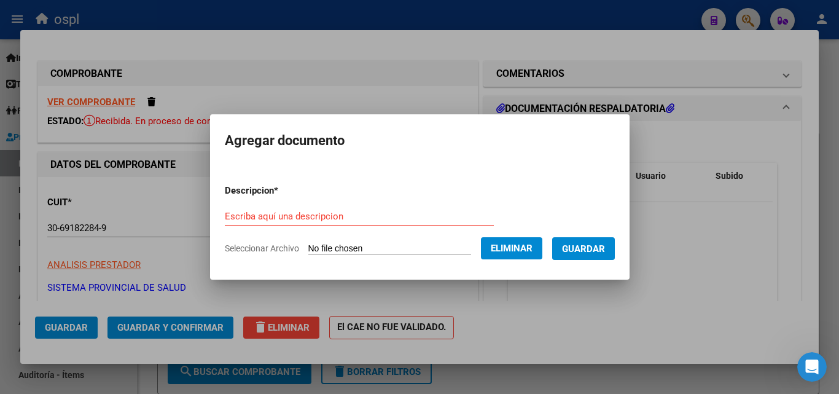
click at [276, 216] on input "Escriba aquí una descripcion" at bounding box center [359, 216] width 269 height 11
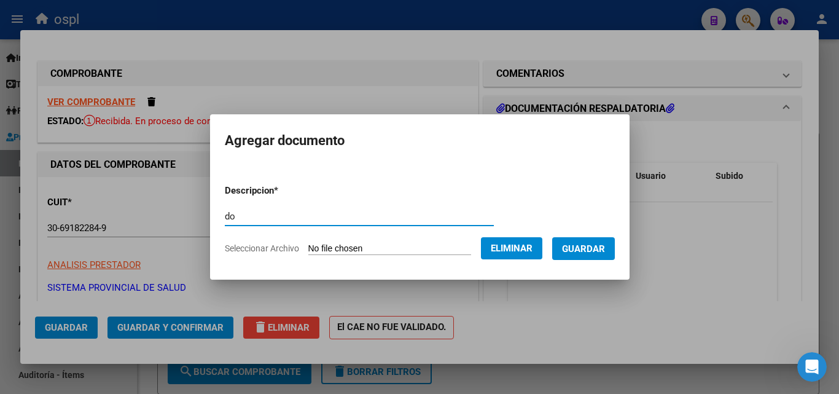
type input "d"
type input "DOCUMENTACION"
click at [589, 252] on span "Guardar" at bounding box center [583, 248] width 43 height 11
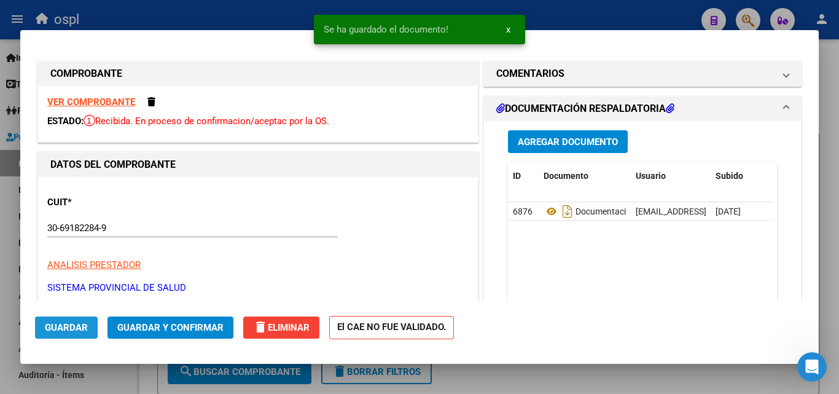
click at [72, 327] on span "Guardar" at bounding box center [66, 327] width 43 height 11
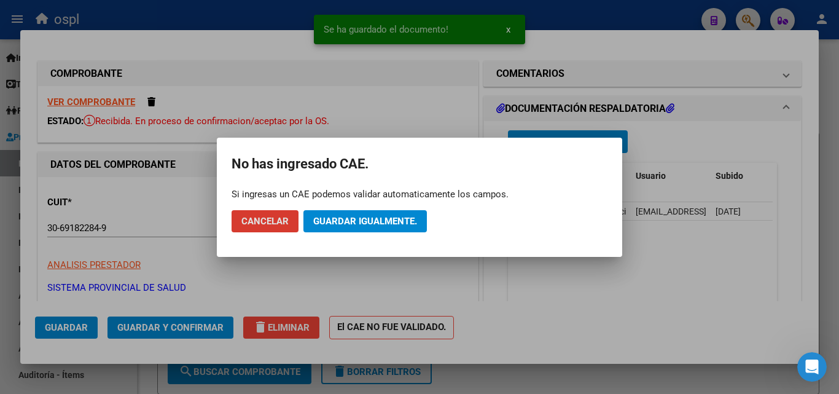
click at [392, 220] on span "Guardar igualmente." at bounding box center [365, 221] width 104 height 11
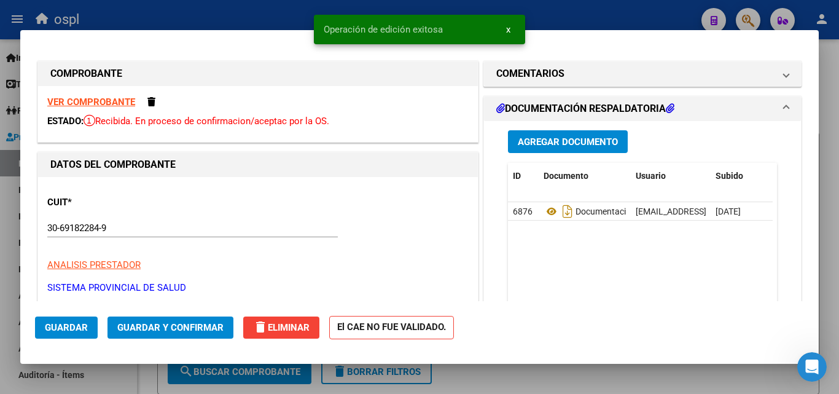
click at [181, 18] on div at bounding box center [419, 197] width 839 height 394
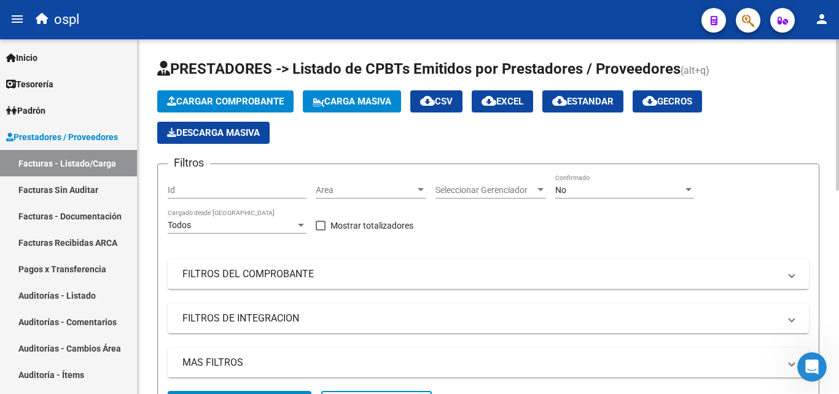
click at [233, 101] on span "Cargar Comprobante" at bounding box center [225, 101] width 117 height 11
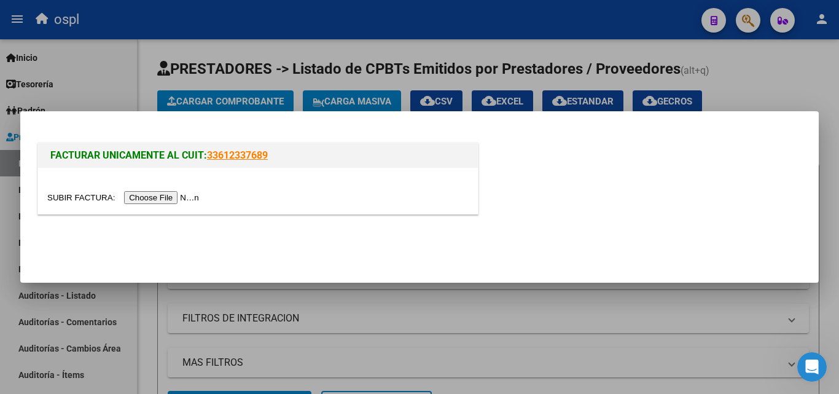
click at [171, 198] on input "file" at bounding box center [124, 197] width 155 height 13
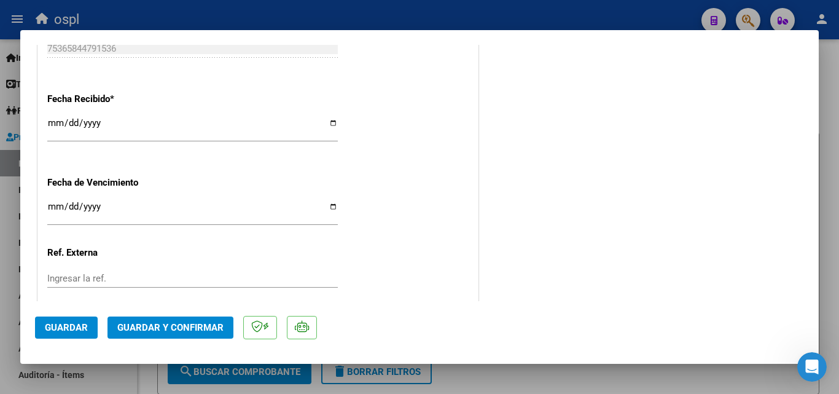
scroll to position [798, 0]
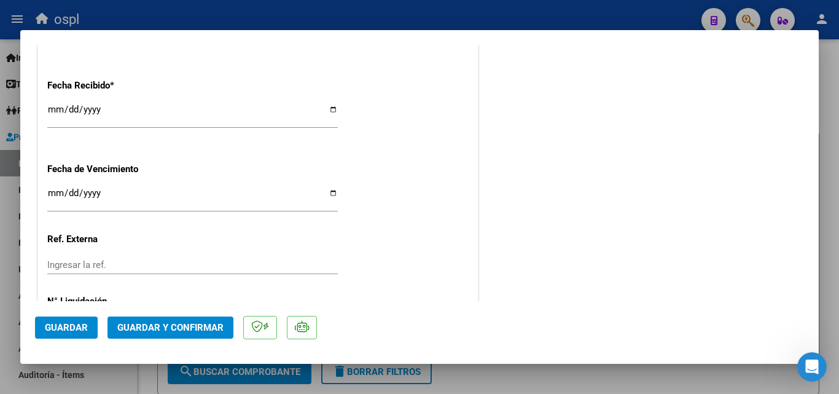
click at [49, 196] on input "Ingresar la fecha" at bounding box center [192, 198] width 290 height 20
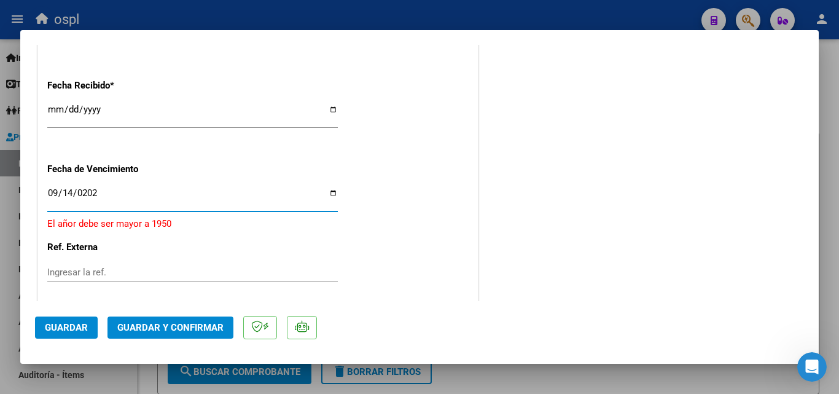
type input "[DATE]"
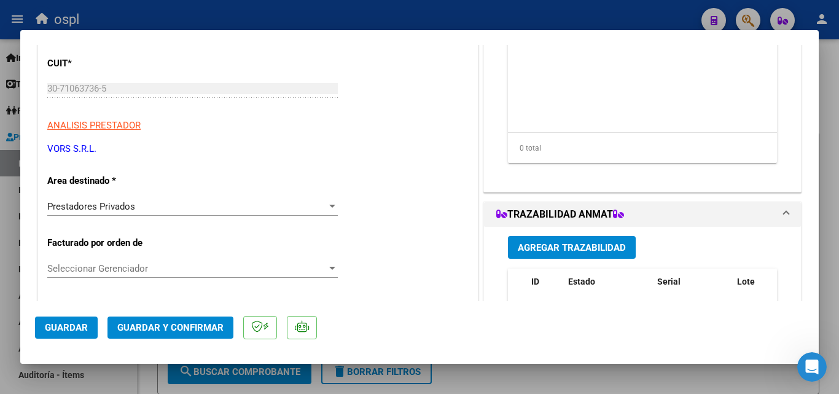
scroll to position [0, 0]
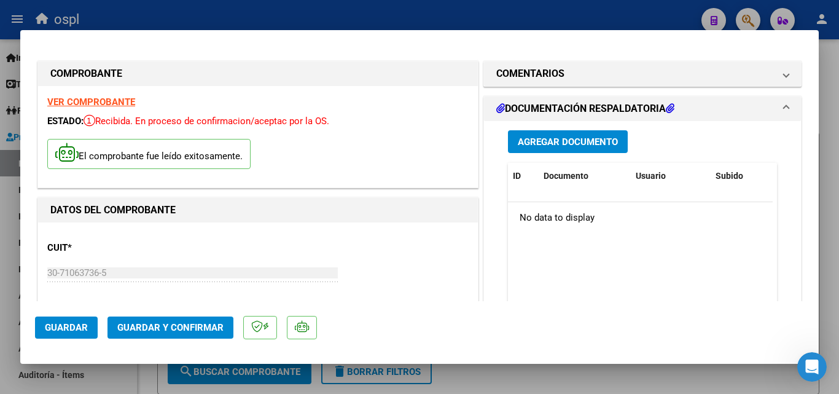
click at [555, 142] on span "Agregar Documento" at bounding box center [568, 141] width 100 height 11
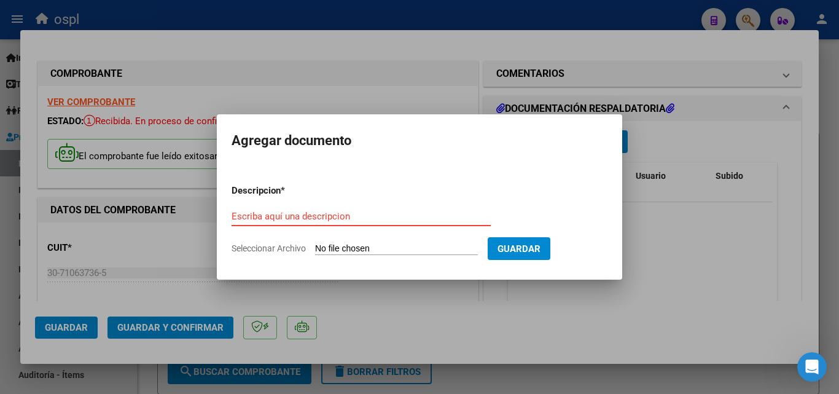
click at [348, 249] on input "Seleccionar Archivo" at bounding box center [396, 249] width 163 height 12
type input "C:\fakepath\SKM_C30825091315091.pdf"
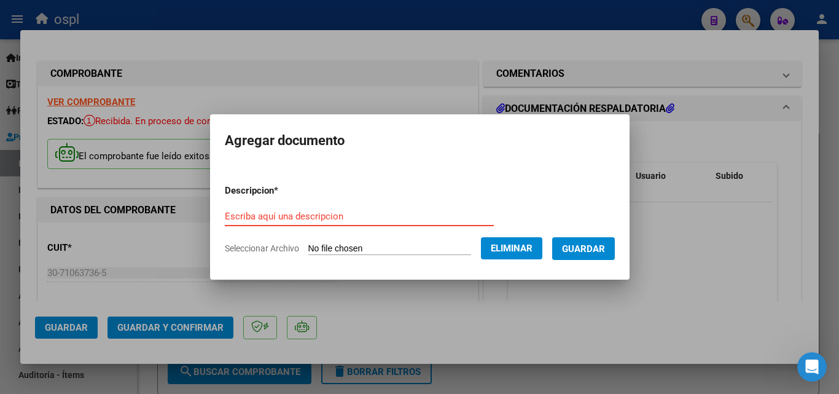
click at [316, 212] on input "Escriba aquí una descripcion" at bounding box center [359, 216] width 269 height 11
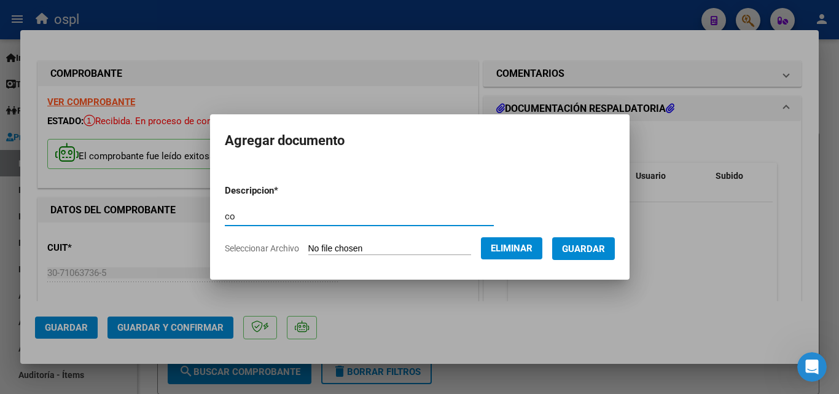
type input "c"
type input "Documentaciones"
click at [586, 252] on span "Guardar" at bounding box center [583, 248] width 43 height 11
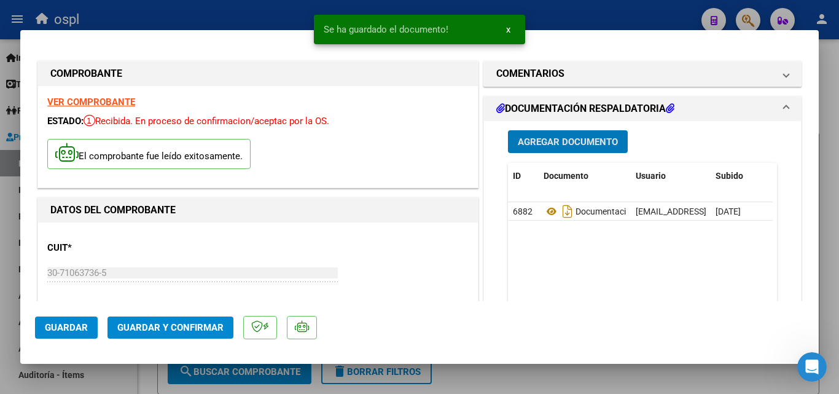
click at [64, 328] on span "Guardar" at bounding box center [66, 327] width 43 height 11
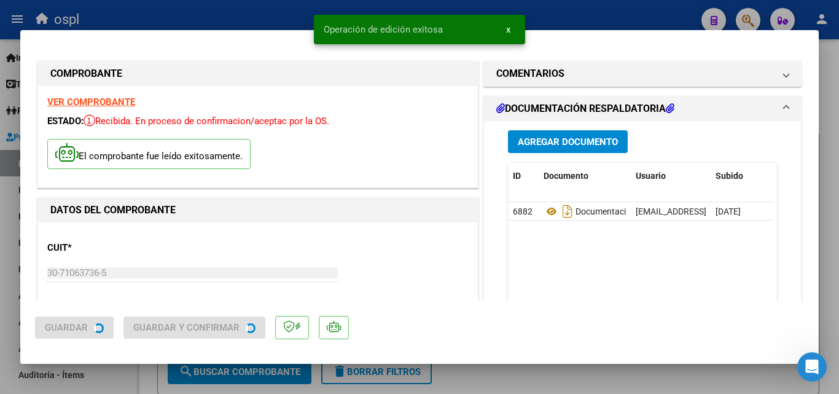
click at [64, 328] on span "Guardar" at bounding box center [66, 327] width 43 height 11
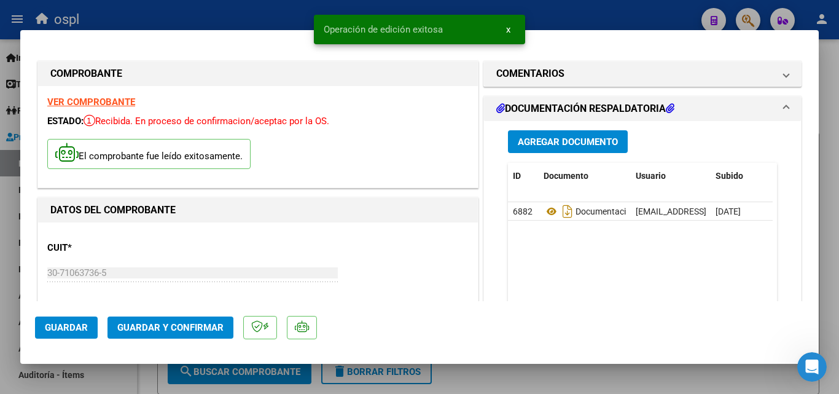
click at [247, 18] on div at bounding box center [419, 197] width 839 height 394
type input "$ 0,00"
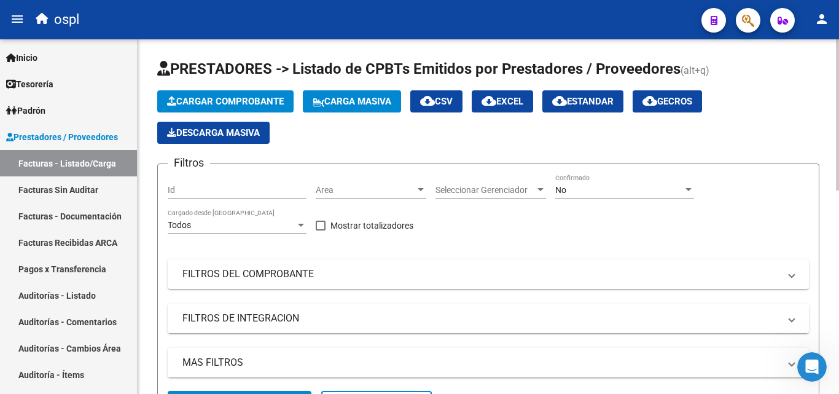
click at [219, 99] on span "Cargar Comprobante" at bounding box center [225, 101] width 117 height 11
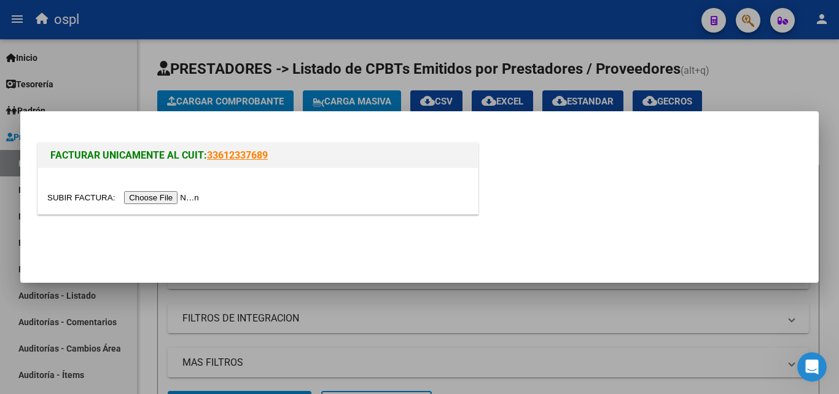
click at [181, 201] on input "file" at bounding box center [124, 197] width 155 height 13
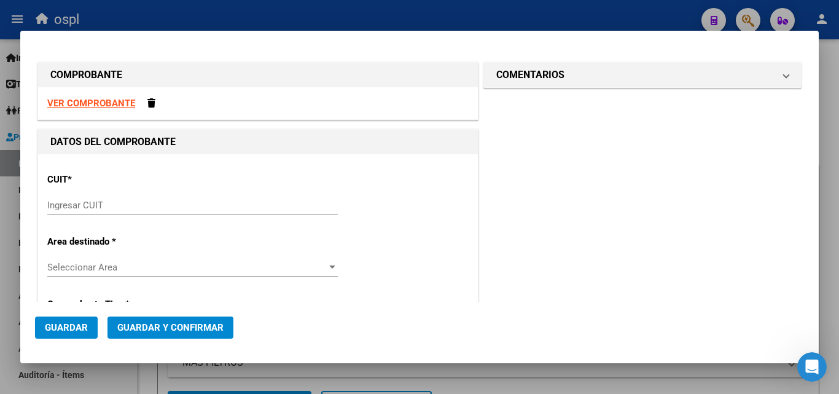
click at [73, 200] on input "Ingresar CUIT" at bounding box center [192, 205] width 290 height 11
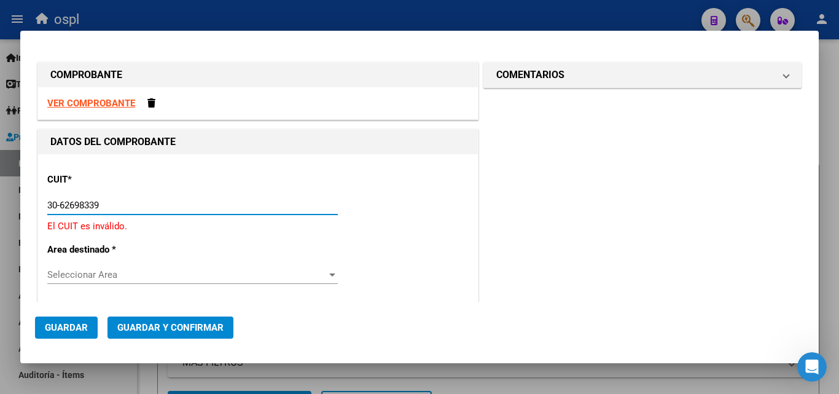
type input "30-62698339-8"
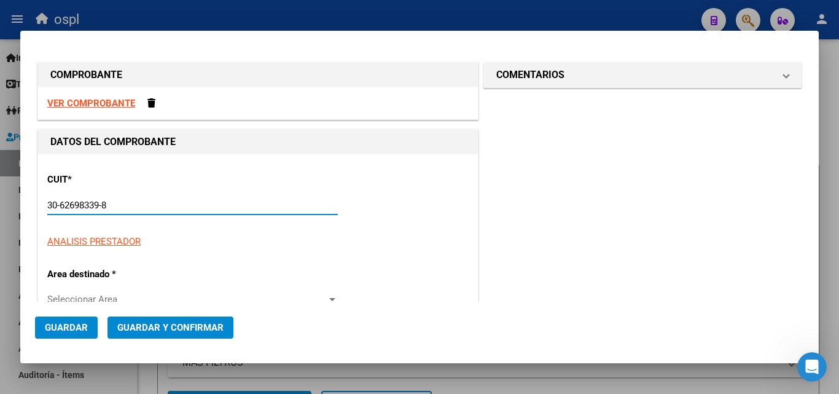
type input "149"
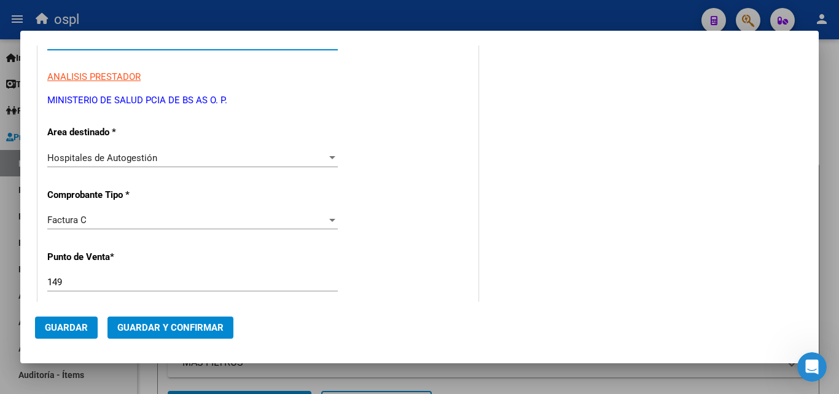
scroll to position [184, 0]
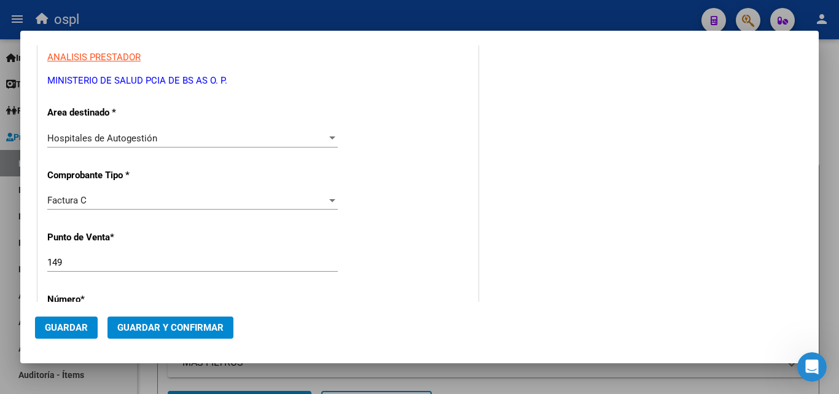
type input "30-62698339-8"
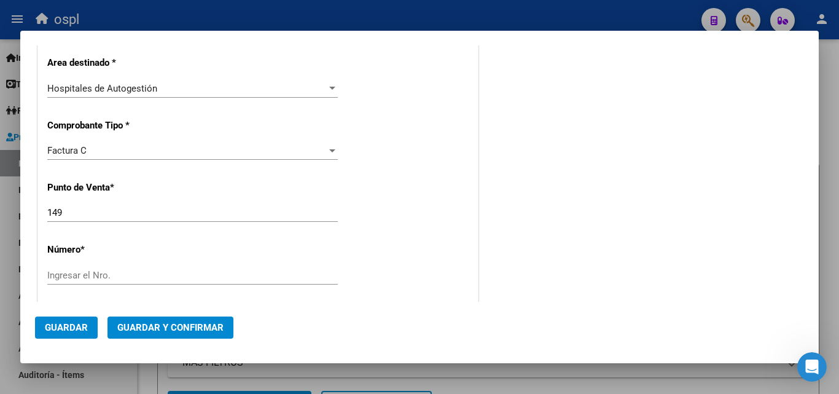
scroll to position [246, 0]
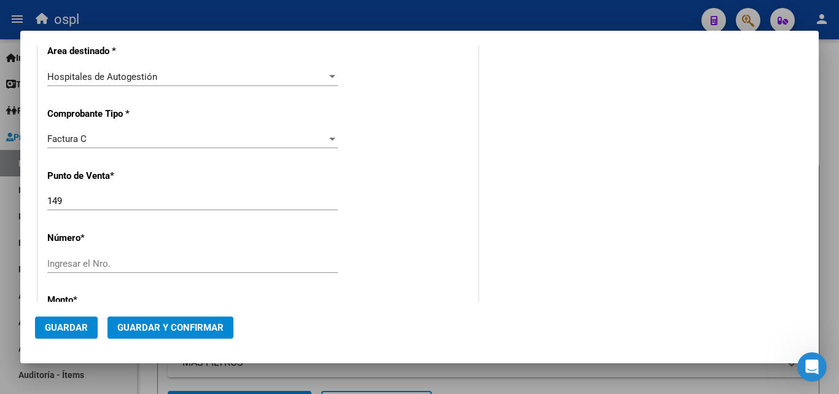
click at [96, 263] on input "Ingresar el Nro." at bounding box center [192, 263] width 290 height 11
type input "7062"
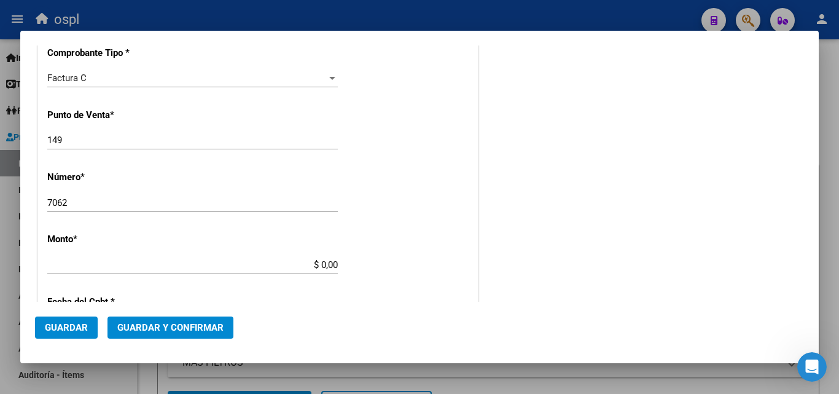
scroll to position [307, 0]
type input "$ 42.979,00"
type input "[DATE]"
type input "72478668858145"
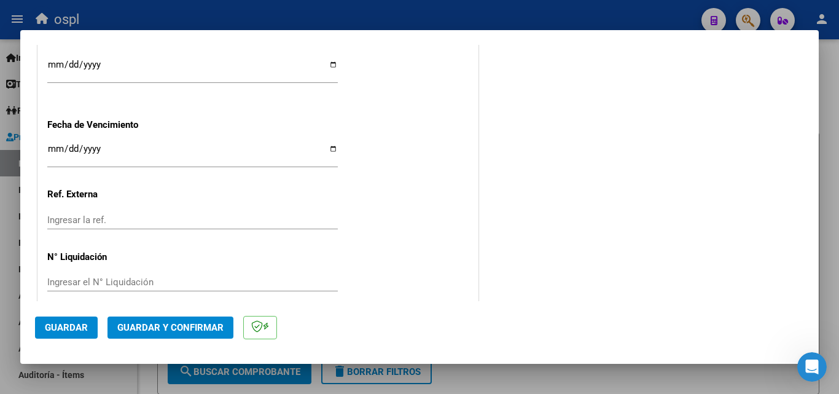
scroll to position [737, 0]
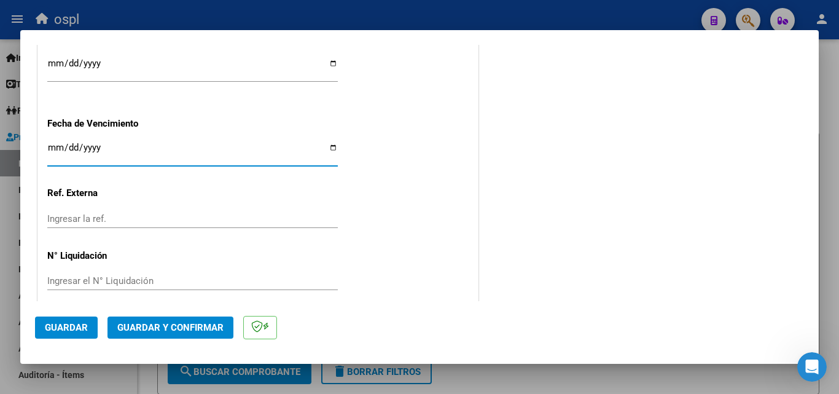
click at [52, 149] on input "Ingresar la fecha" at bounding box center [192, 152] width 290 height 20
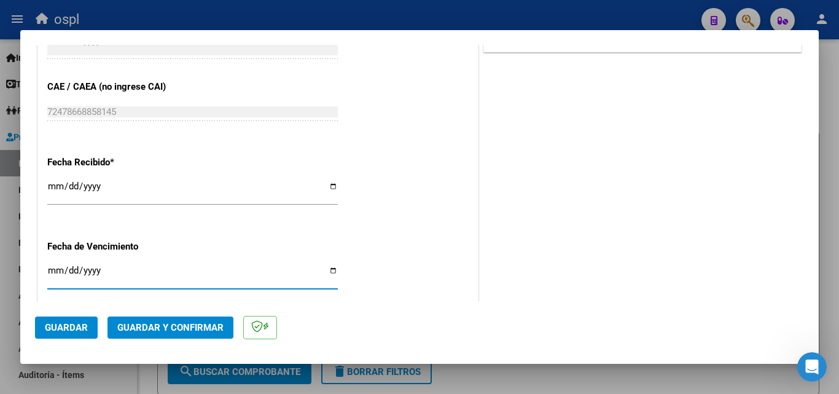
scroll to position [676, 0]
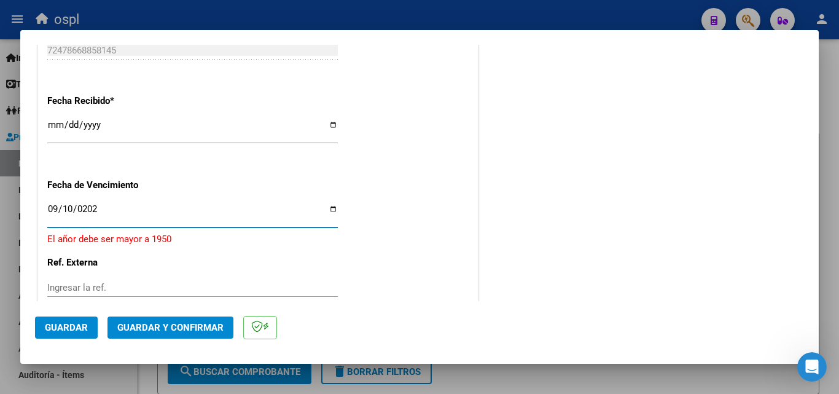
type input "[DATE]"
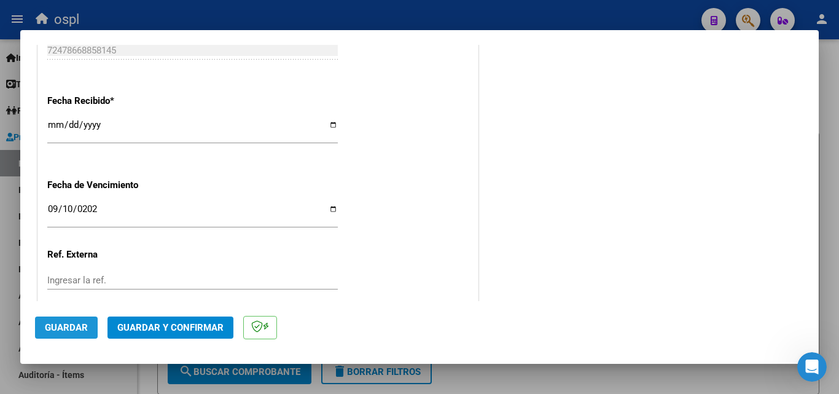
click at [70, 328] on span "Guardar" at bounding box center [66, 327] width 43 height 11
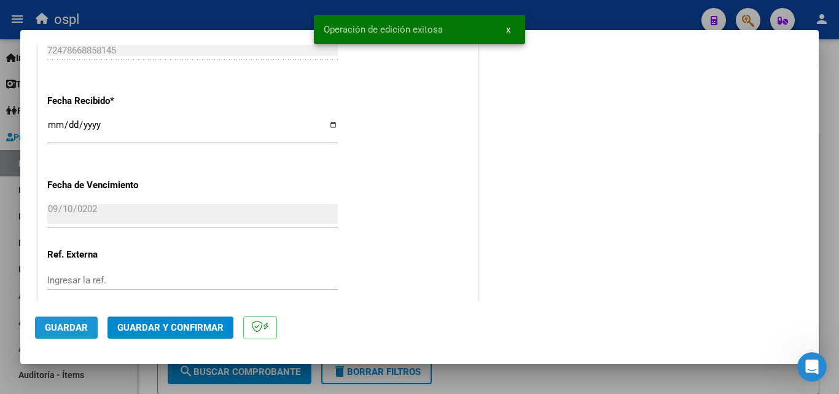
click at [70, 328] on span "Guardar" at bounding box center [66, 327] width 43 height 11
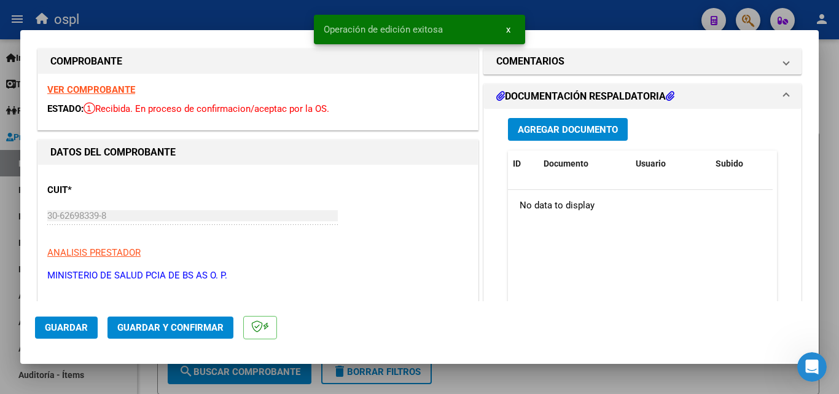
scroll to position [0, 0]
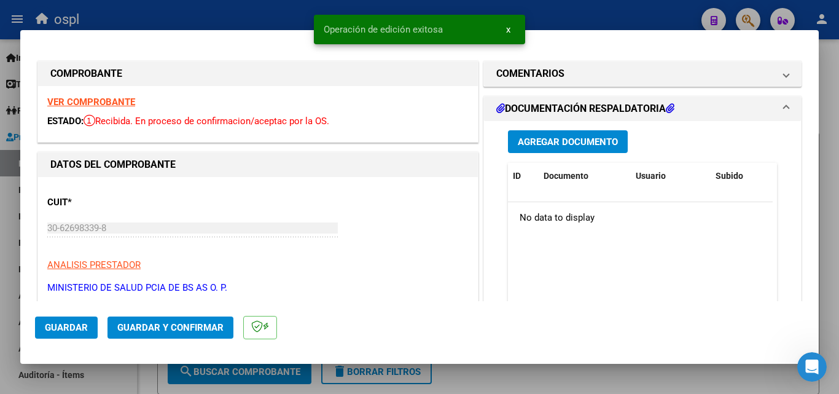
click at [221, 20] on div at bounding box center [419, 197] width 839 height 394
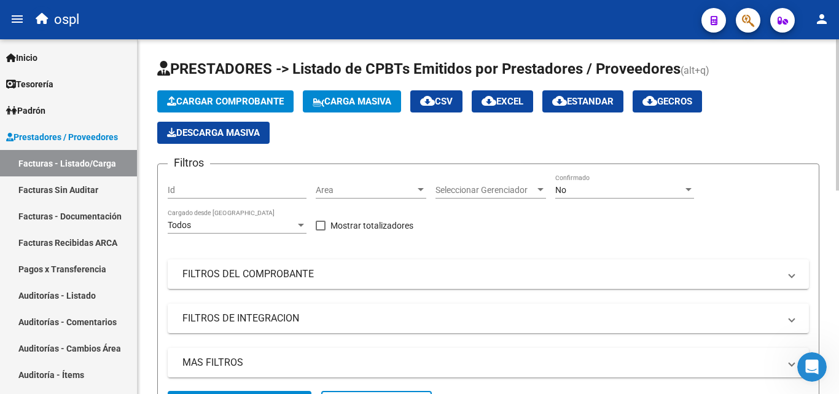
click at [216, 101] on span "Cargar Comprobante" at bounding box center [225, 101] width 117 height 11
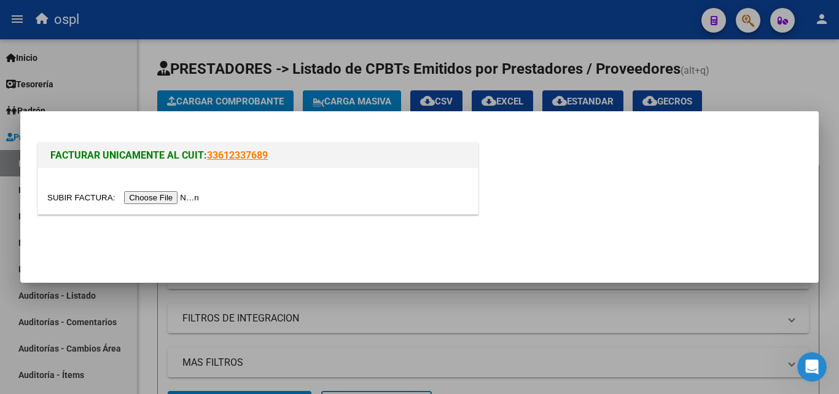
click at [185, 195] on input "file" at bounding box center [124, 197] width 155 height 13
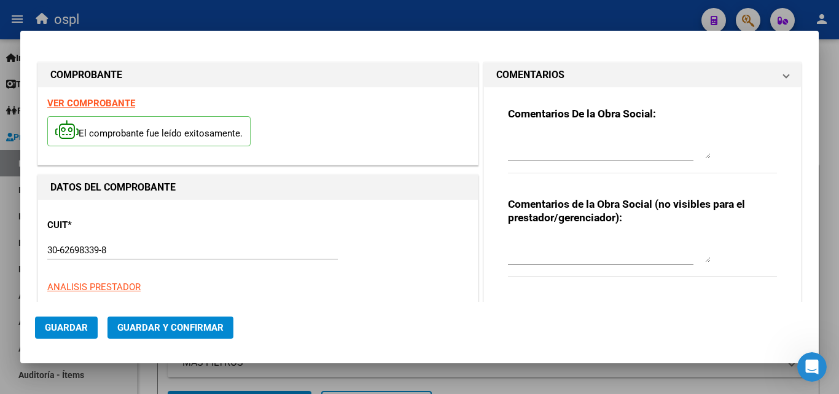
type input "7203"
type input "$ 4.126,00"
type input "[DATE]"
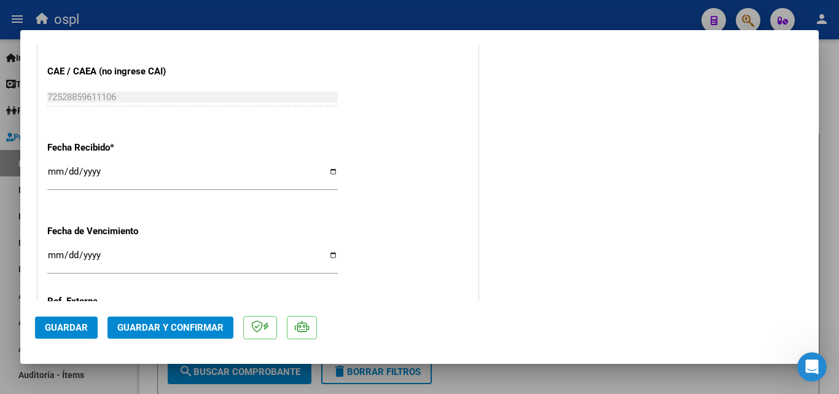
scroll to position [676, 0]
click at [54, 257] on input "Ingresar la fecha" at bounding box center [192, 259] width 290 height 20
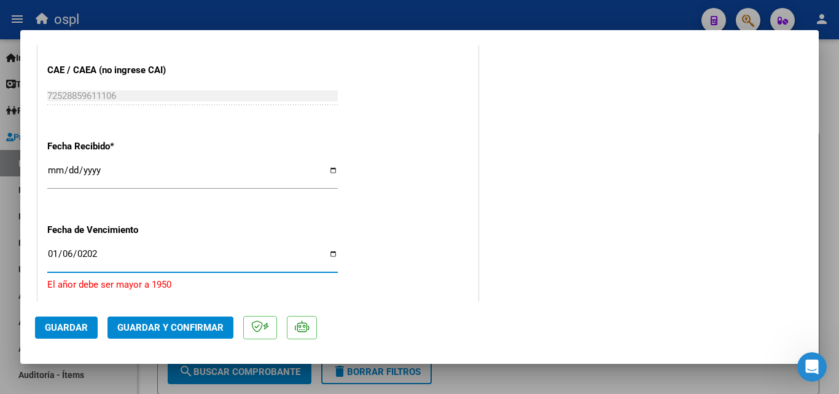
type input "[DATE]"
click at [52, 257] on input "[DATE]" at bounding box center [192, 259] width 290 height 20
click at [105, 253] on input "[DATE]" at bounding box center [192, 259] width 290 height 20
click at [80, 255] on input "[DATE]" at bounding box center [192, 259] width 290 height 20
click at [65, 255] on input "Ingresar la fecha" at bounding box center [192, 259] width 290 height 20
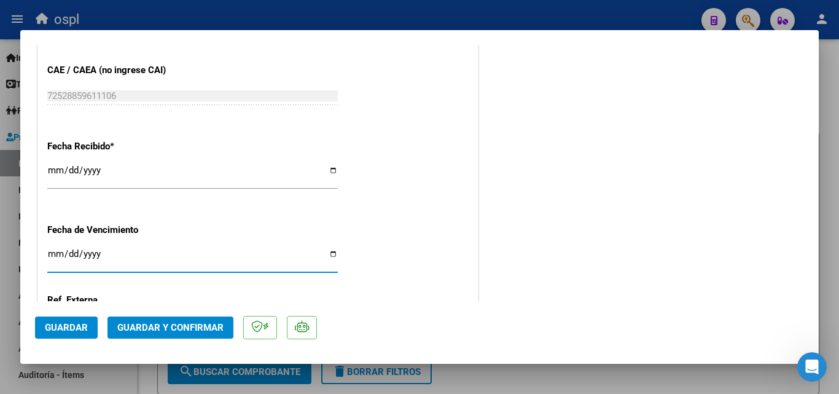
click at [54, 255] on input "Ingresar la fecha" at bounding box center [192, 259] width 290 height 20
click at [63, 332] on span "Guardar" at bounding box center [66, 327] width 43 height 11
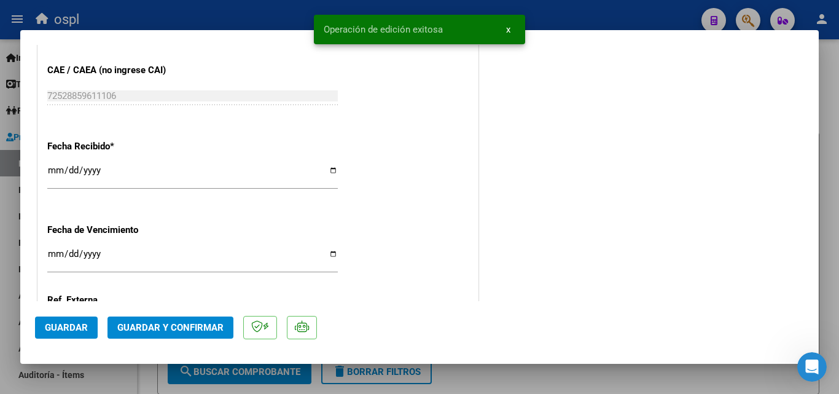
click at [63, 332] on span "Guardar" at bounding box center [66, 327] width 43 height 11
click at [206, 23] on div at bounding box center [419, 197] width 839 height 394
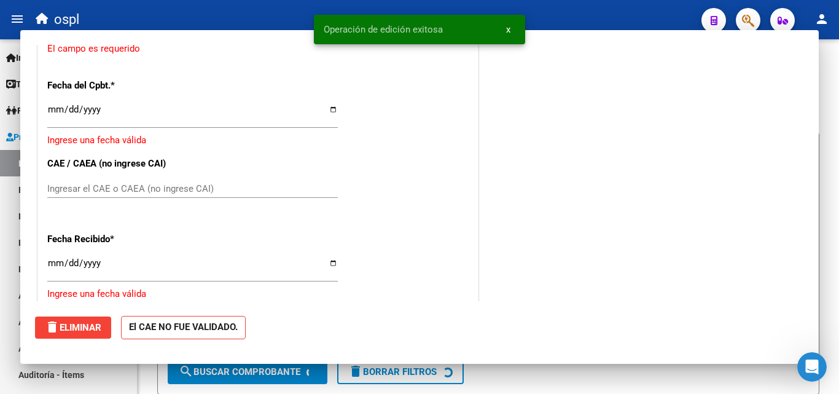
scroll to position [0, 0]
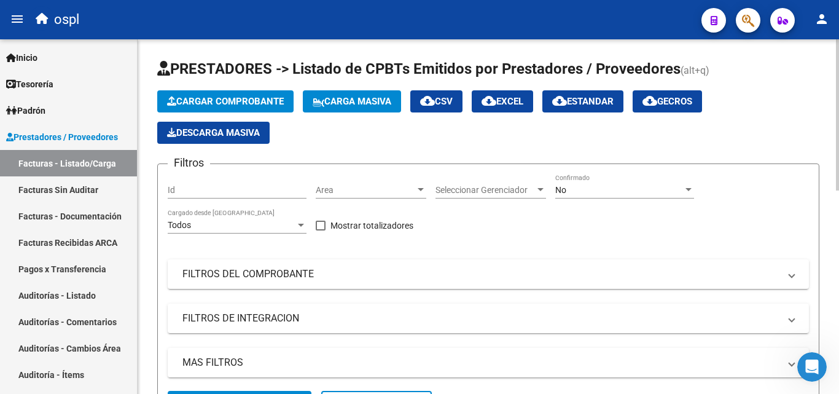
click at [225, 107] on button "Cargar Comprobante" at bounding box center [225, 101] width 136 height 22
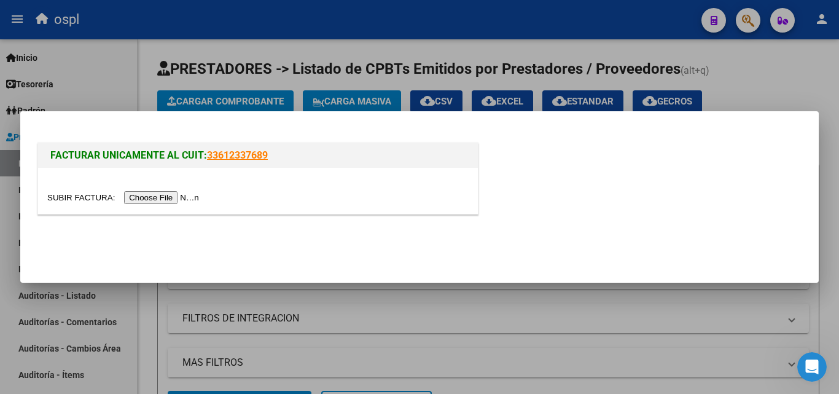
click at [187, 198] on input "file" at bounding box center [124, 197] width 155 height 13
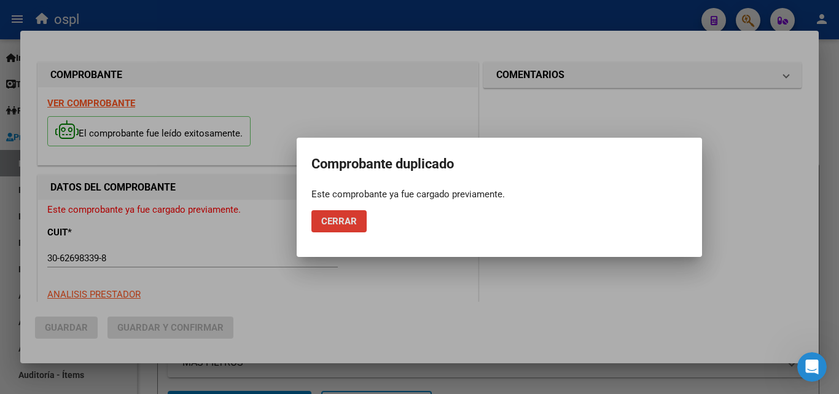
click at [357, 217] on button "Cerrar" at bounding box center [338, 221] width 55 height 22
